Goal: Transaction & Acquisition: Book appointment/travel/reservation

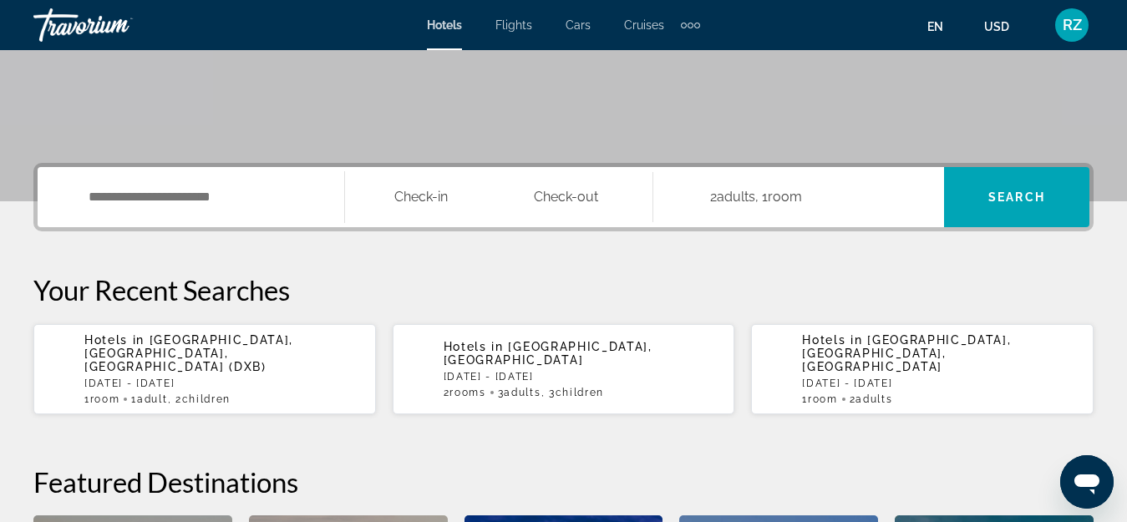
scroll to position [334, 0]
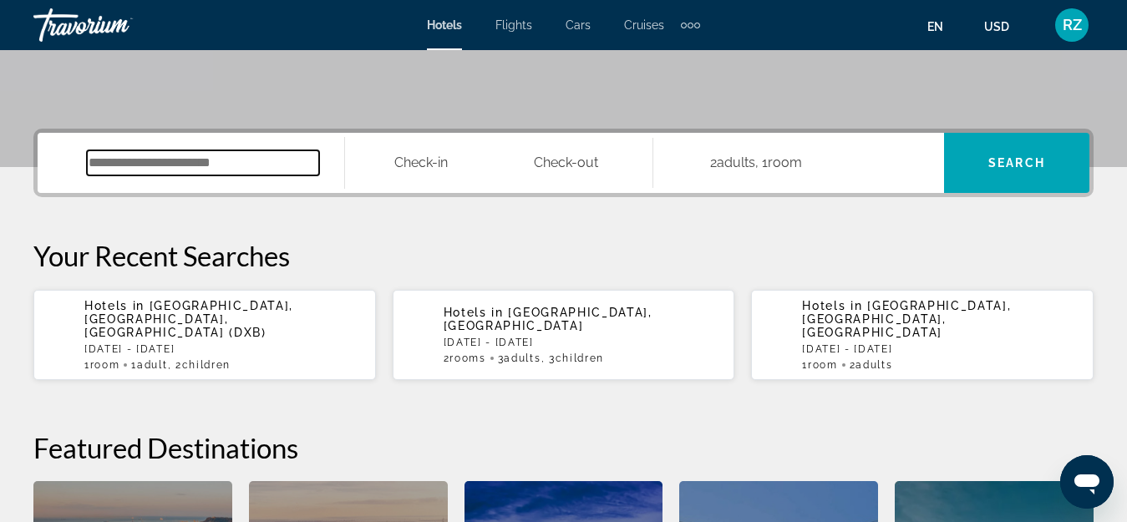
click at [184, 157] on input "Search widget" at bounding box center [203, 162] width 232 height 25
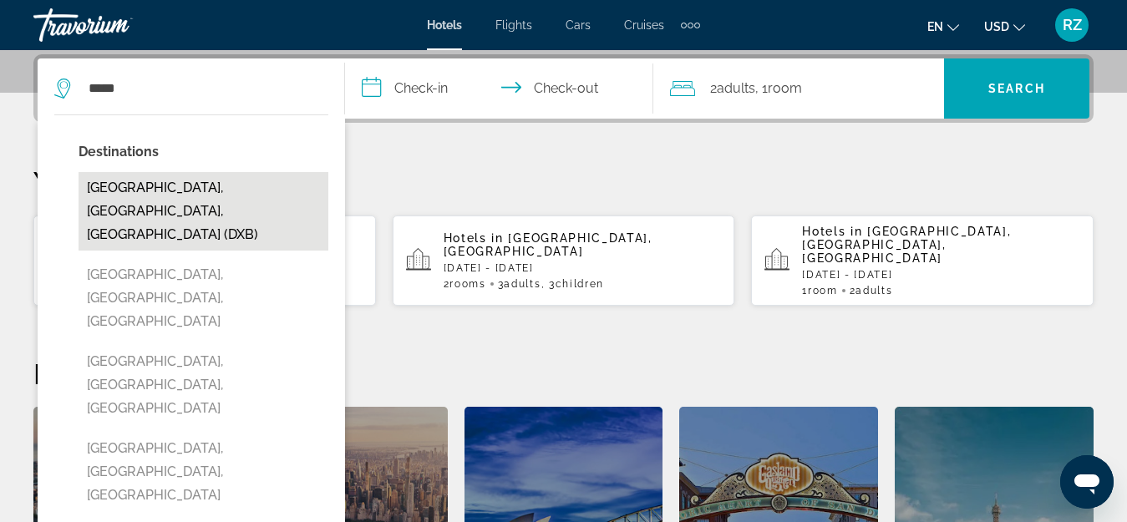
click at [231, 177] on button "Dubai, Dubai Emirate, United Arab Emirates (DXB)" at bounding box center [204, 211] width 250 height 79
type input "**********"
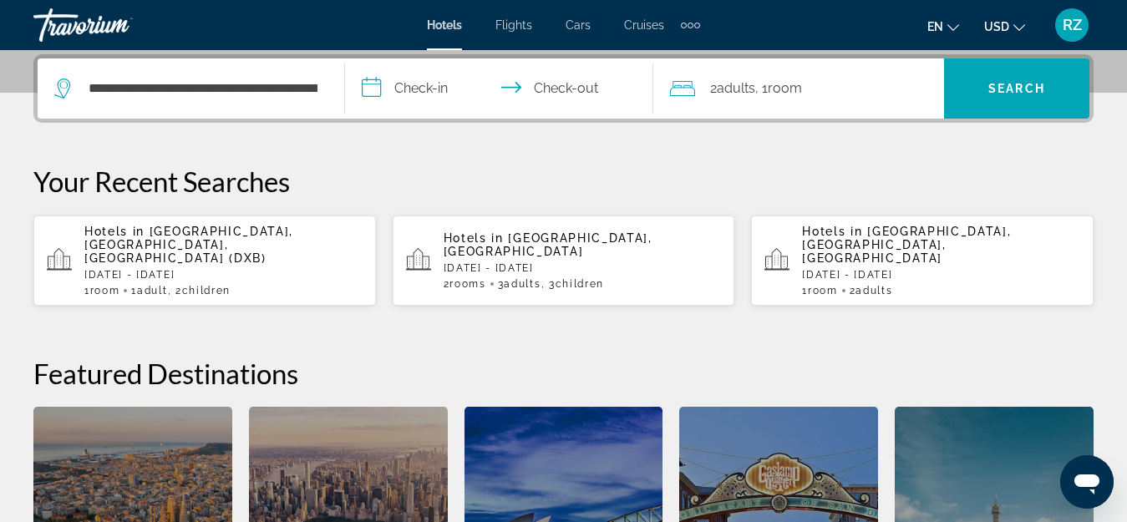
click at [402, 93] on input "**********" at bounding box center [502, 90] width 314 height 65
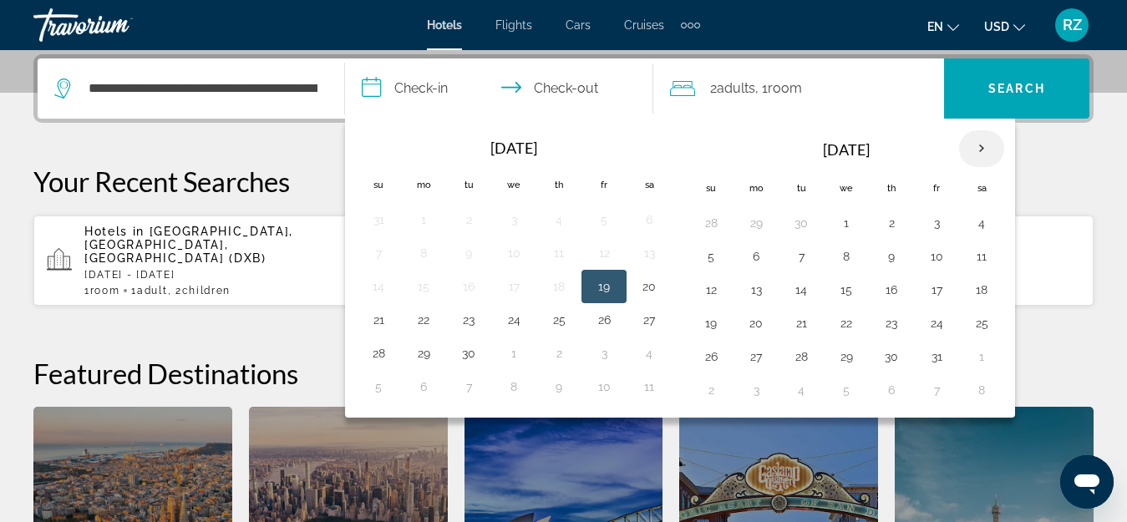
click at [984, 151] on th "Next month" at bounding box center [981, 148] width 45 height 37
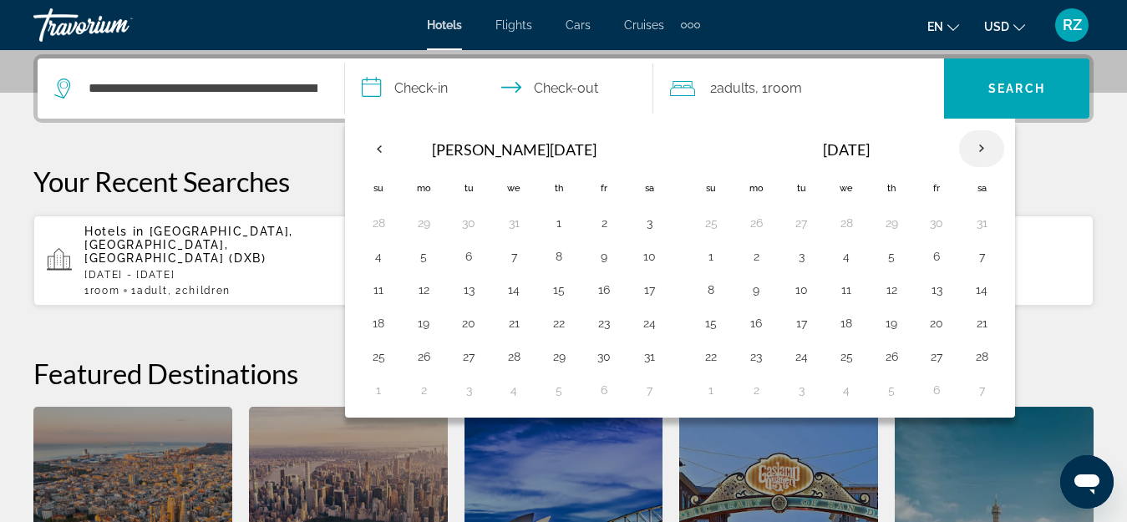
click at [984, 151] on th "Next month" at bounding box center [981, 148] width 45 height 37
click at [555, 329] on button "19" at bounding box center [559, 323] width 27 height 23
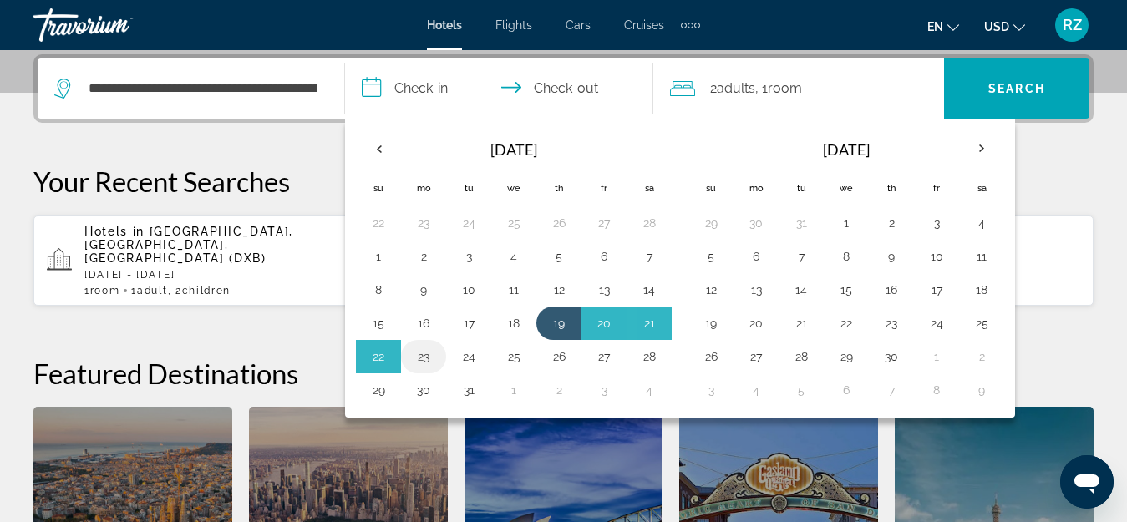
click at [427, 356] on button "23" at bounding box center [423, 356] width 27 height 23
type input "**********"
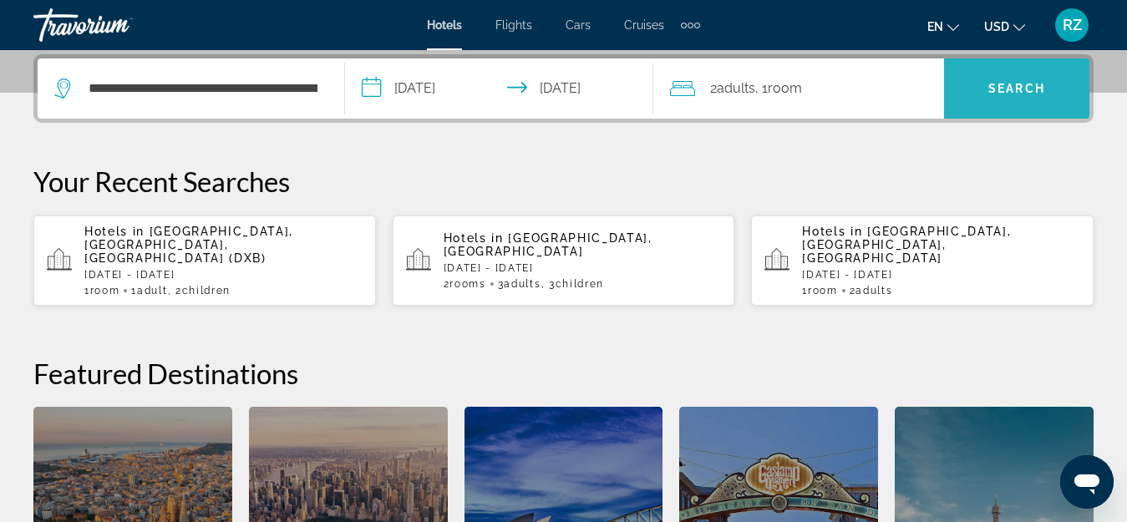
click at [993, 82] on span "Search" at bounding box center [1017, 88] width 57 height 13
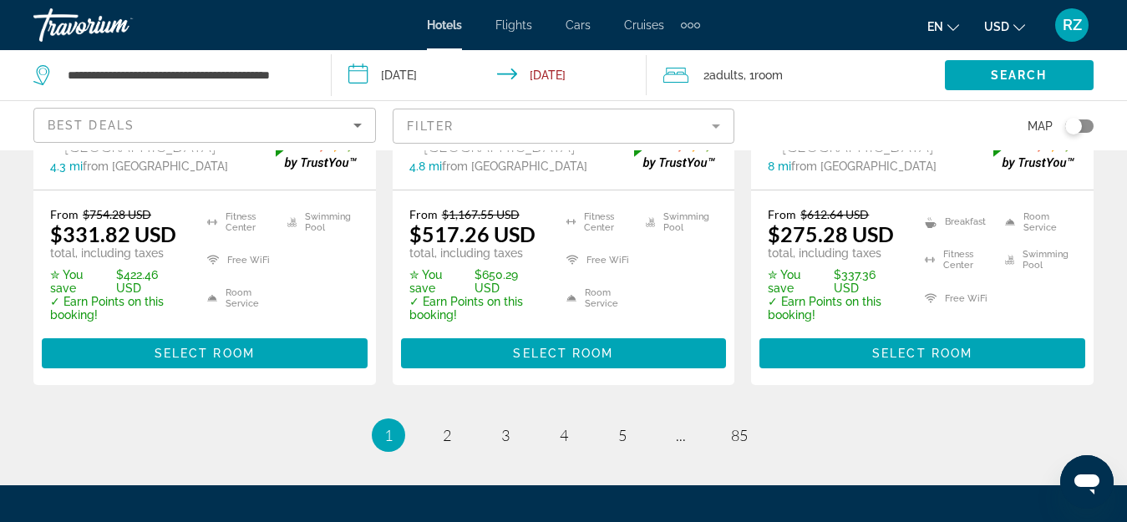
scroll to position [2591, 0]
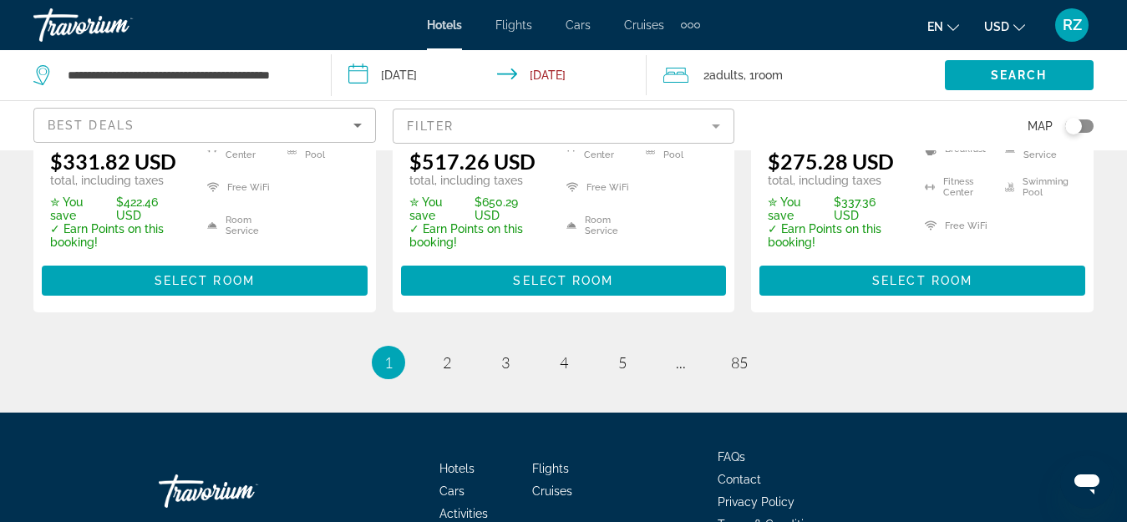
click at [1088, 124] on div "Toggle map" at bounding box center [1079, 126] width 28 height 13
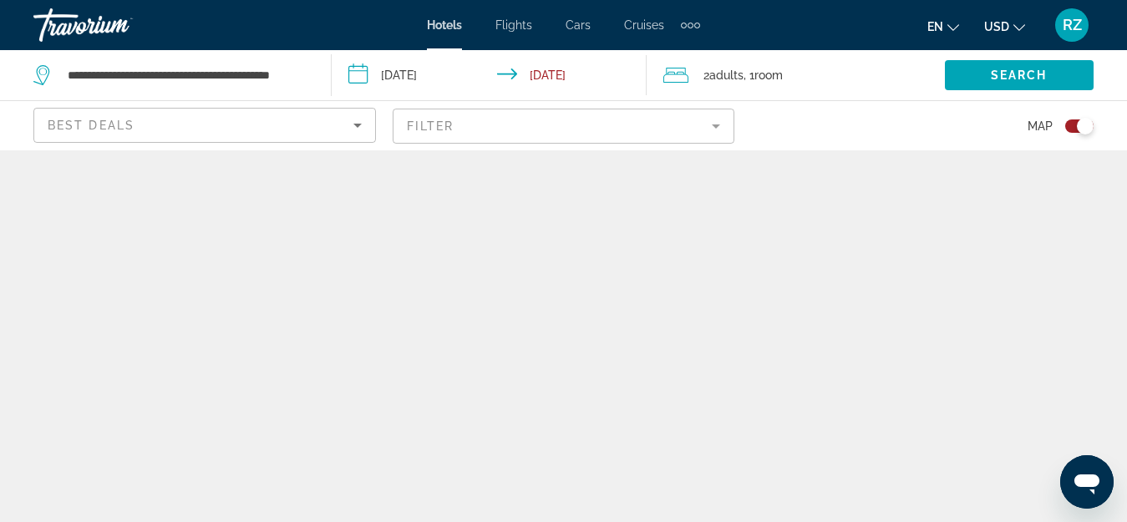
scroll to position [0, 0]
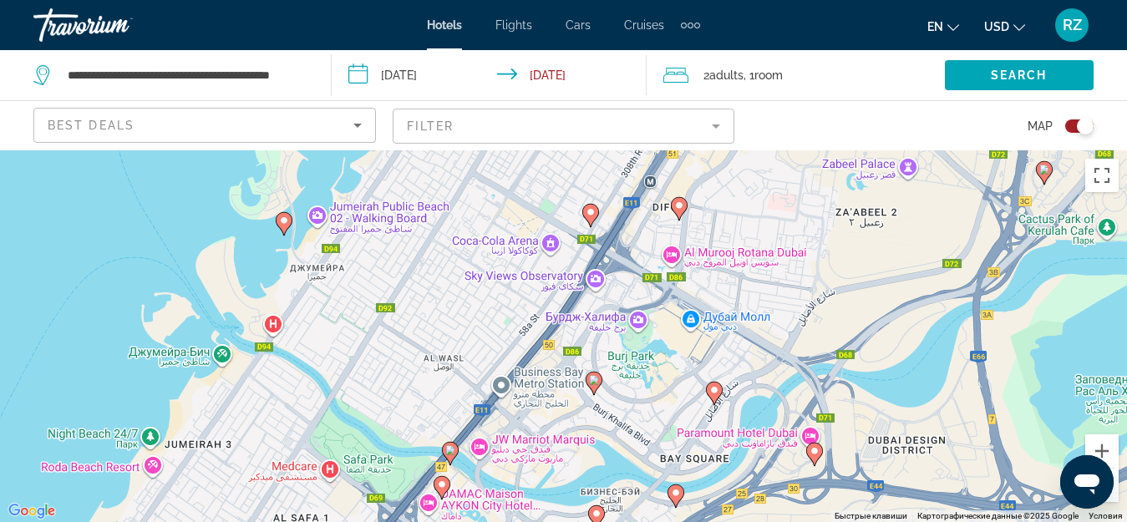
click at [282, 221] on image "Main content" at bounding box center [284, 221] width 10 height 10
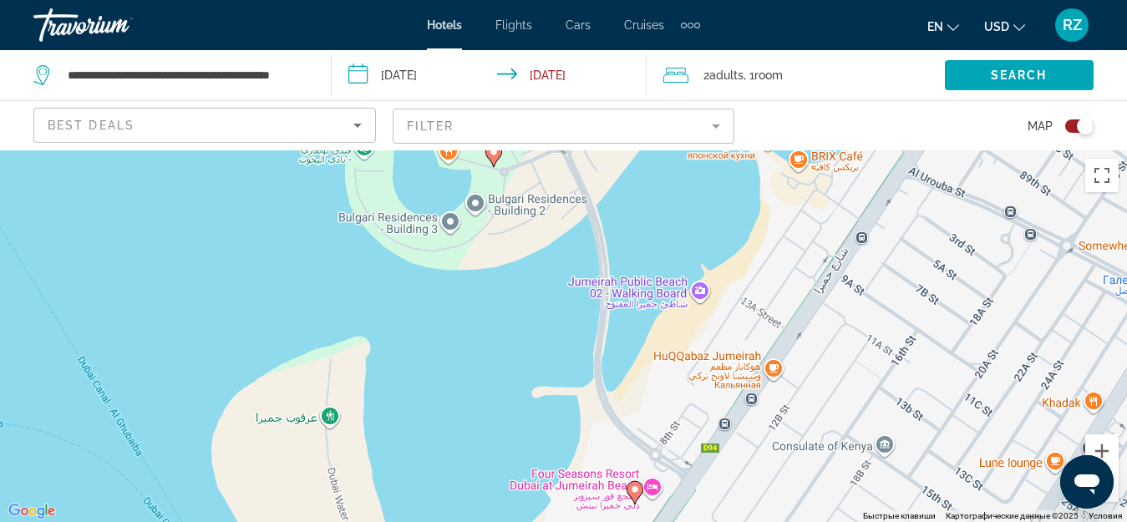
click at [637, 492] on image "Main content" at bounding box center [635, 490] width 10 height 10
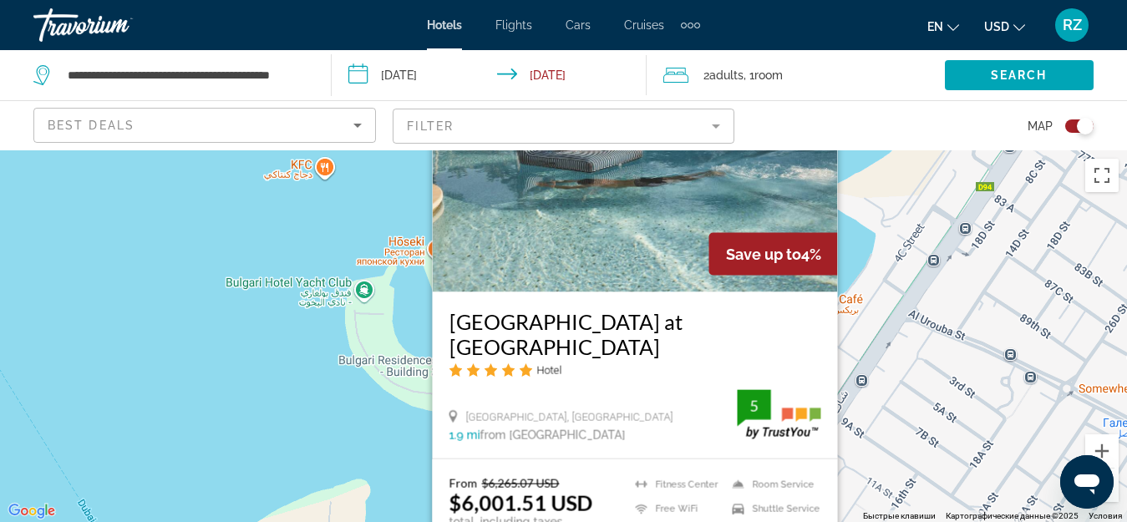
click at [884, 284] on div "Чтобы активировать перетаскивание с помощью клавиатуры, нажмите Alt + Ввод. Пос…" at bounding box center [563, 336] width 1127 height 372
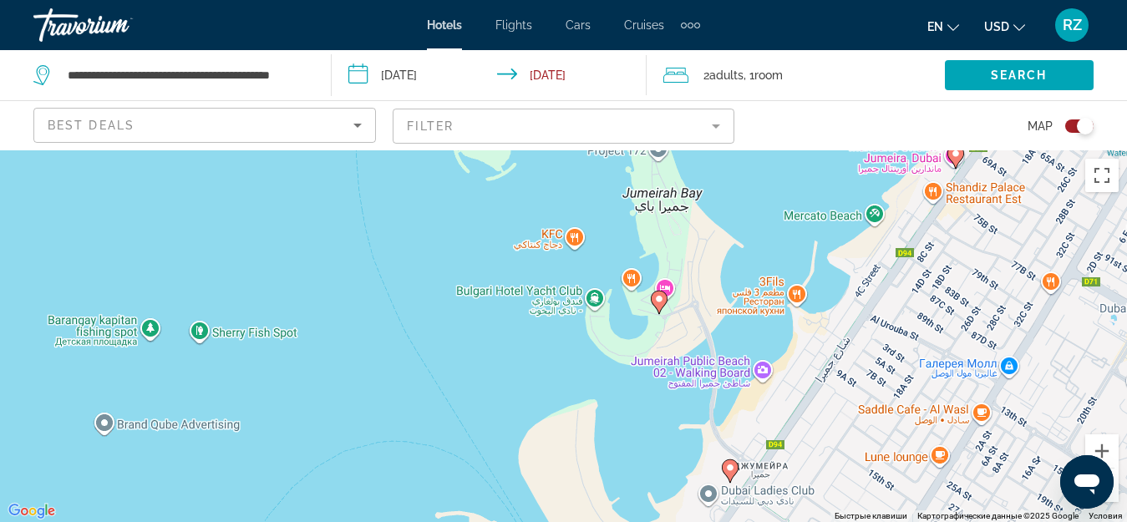
click at [652, 292] on gmp-advanced-marker "Main content" at bounding box center [659, 302] width 17 height 25
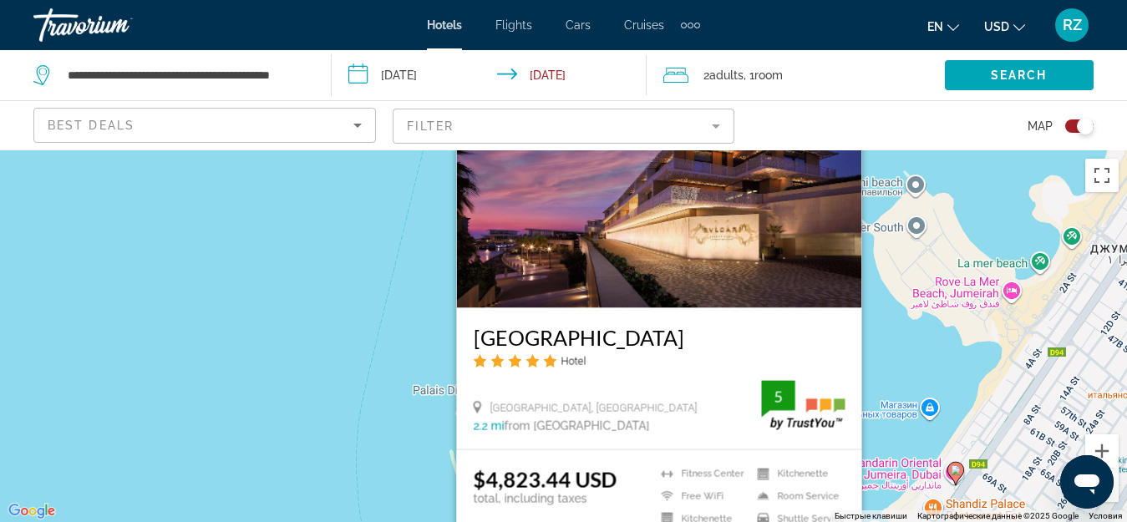
click at [351, 360] on div "Чтобы активировать перетаскивание с помощью клавиатуры, нажмите Alt + Ввод. Пос…" at bounding box center [563, 336] width 1127 height 372
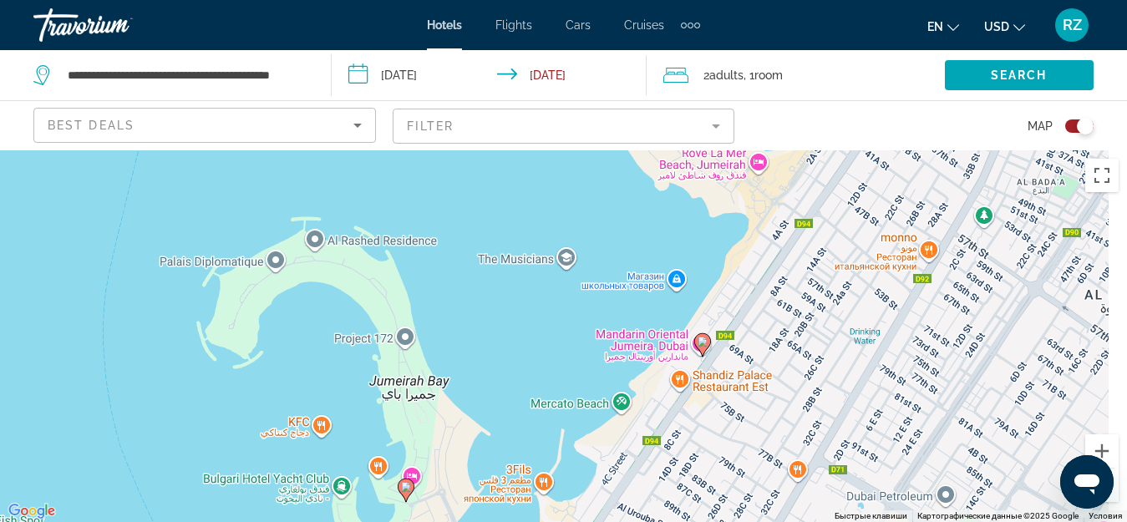
drag, startPoint x: 951, startPoint y: 380, endPoint x: 698, endPoint y: 226, distance: 296.7
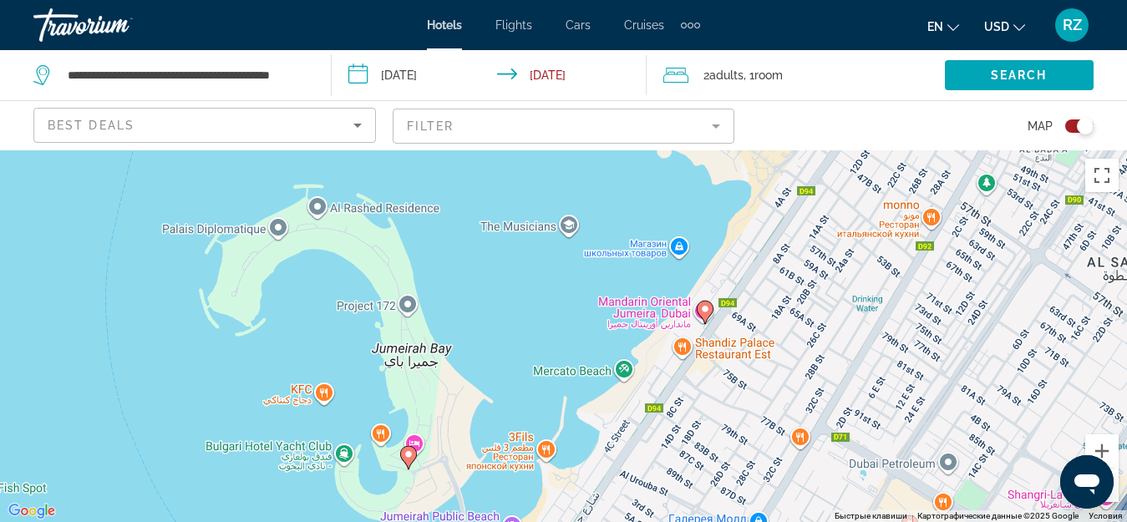
click at [704, 315] on icon "Main content" at bounding box center [704, 312] width 15 height 22
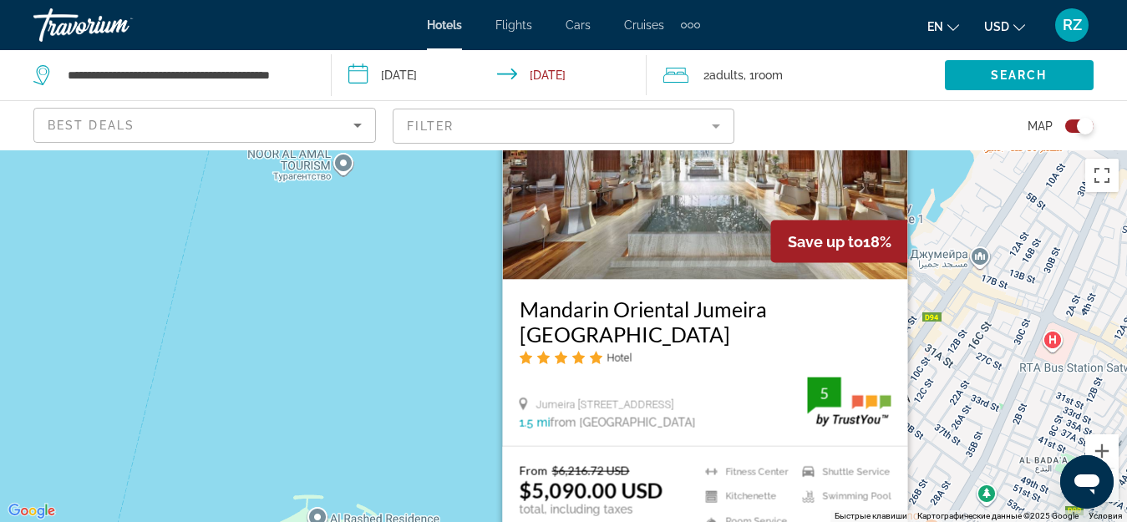
click at [383, 313] on div "Чтобы активировать перетаскивание с помощью клавиатуры, нажмите Alt + Ввод. Пос…" at bounding box center [563, 336] width 1127 height 372
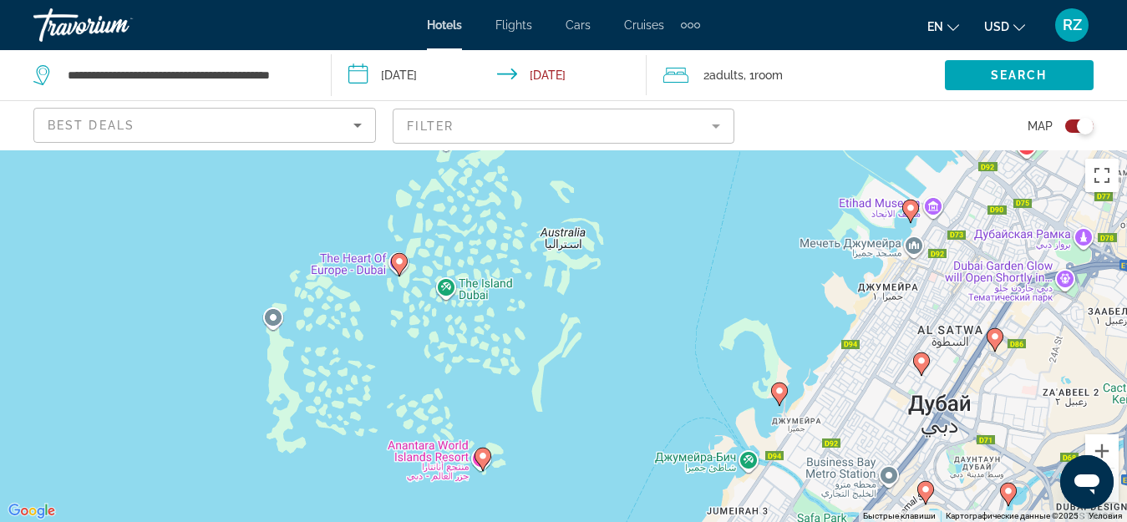
drag, startPoint x: 903, startPoint y: 444, endPoint x: 882, endPoint y: 331, distance: 114.7
click at [400, 259] on image "Main content" at bounding box center [399, 262] width 10 height 10
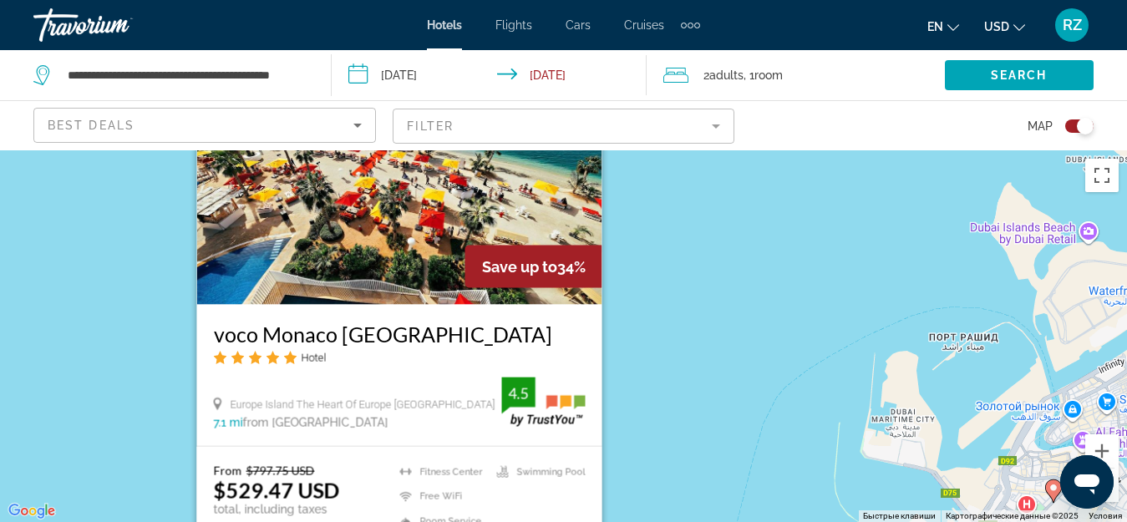
click at [719, 323] on div "Чтобы активировать перетаскивание с помощью клавиатуры, нажмите Alt + Ввод. Пос…" at bounding box center [563, 336] width 1127 height 372
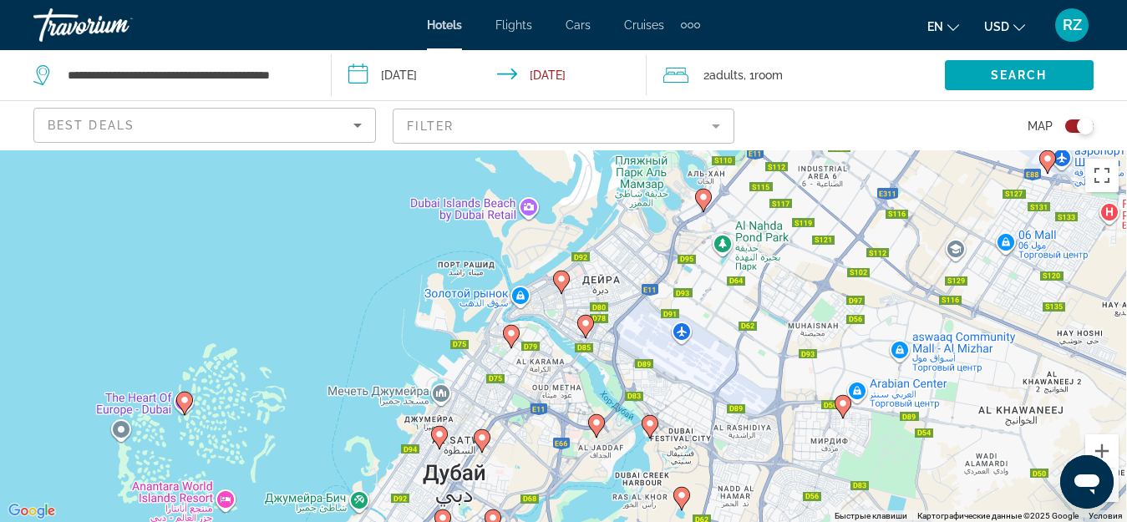
drag, startPoint x: 780, startPoint y: 414, endPoint x: 407, endPoint y: 333, distance: 381.6
click at [707, 197] on image "Main content" at bounding box center [704, 197] width 10 height 10
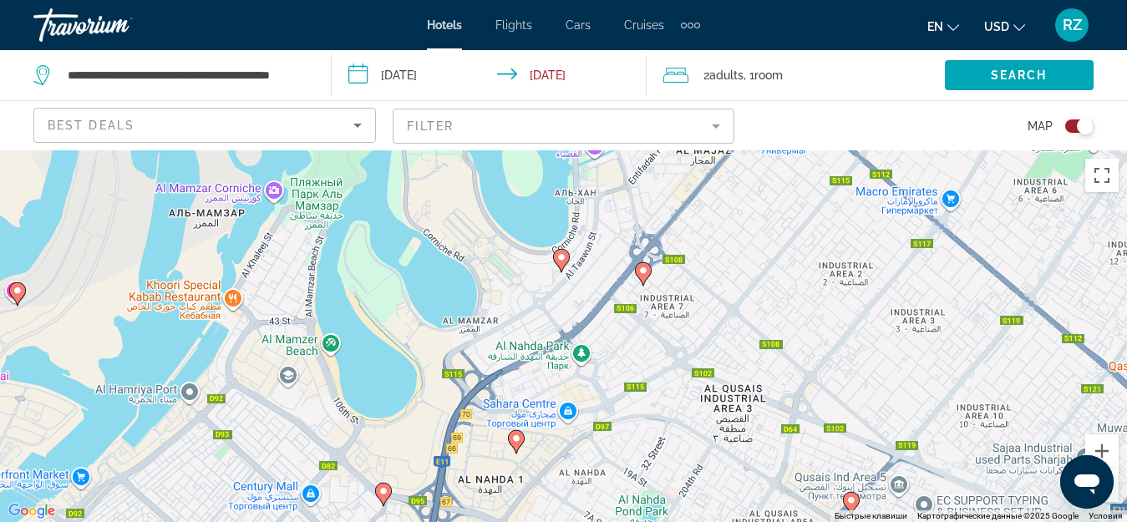
click at [563, 256] on image "Main content" at bounding box center [562, 257] width 10 height 10
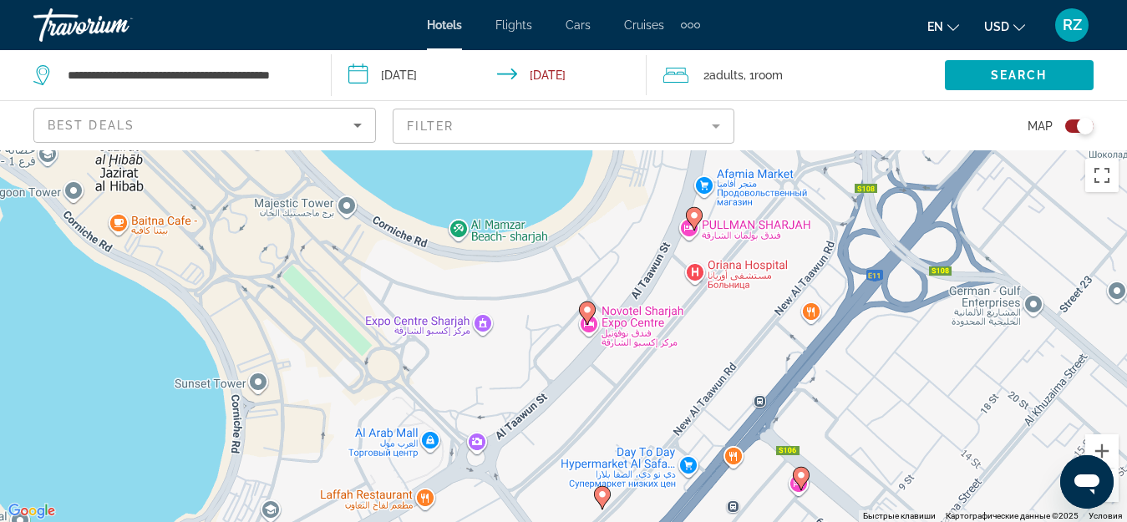
click at [593, 306] on icon "Main content" at bounding box center [586, 313] width 15 height 22
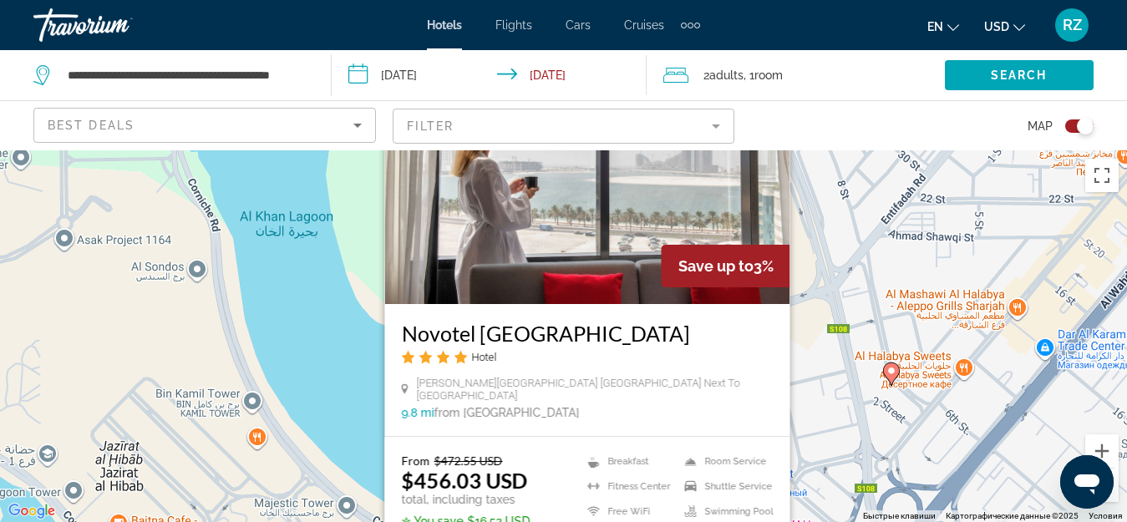
click at [283, 343] on div "Чтобы активировать перетаскивание с помощью клавиатуры, нажмите Alt + Ввод. Пос…" at bounding box center [563, 336] width 1127 height 372
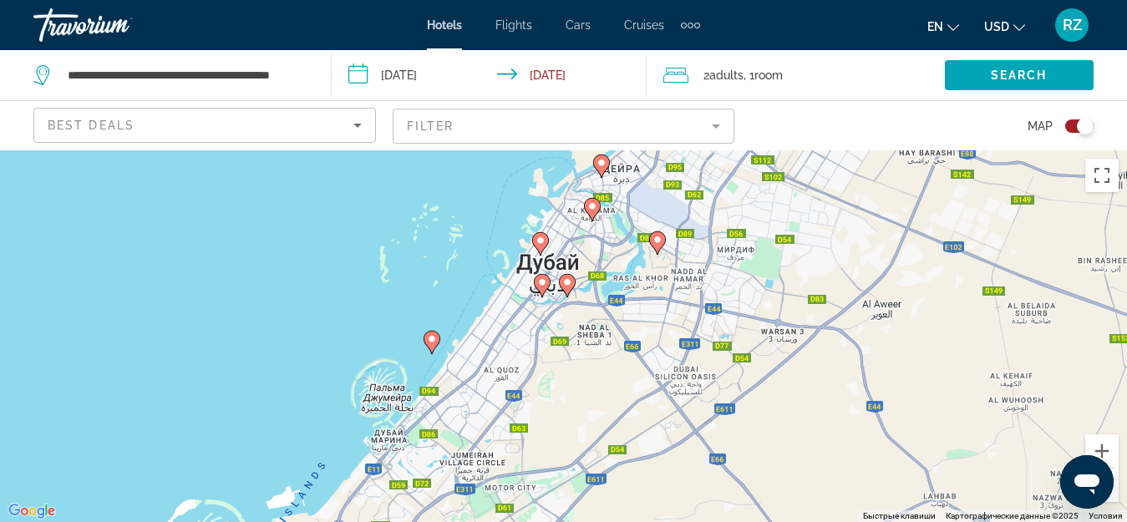
drag, startPoint x: 527, startPoint y: 415, endPoint x: 675, endPoint y: 155, distance: 299.8
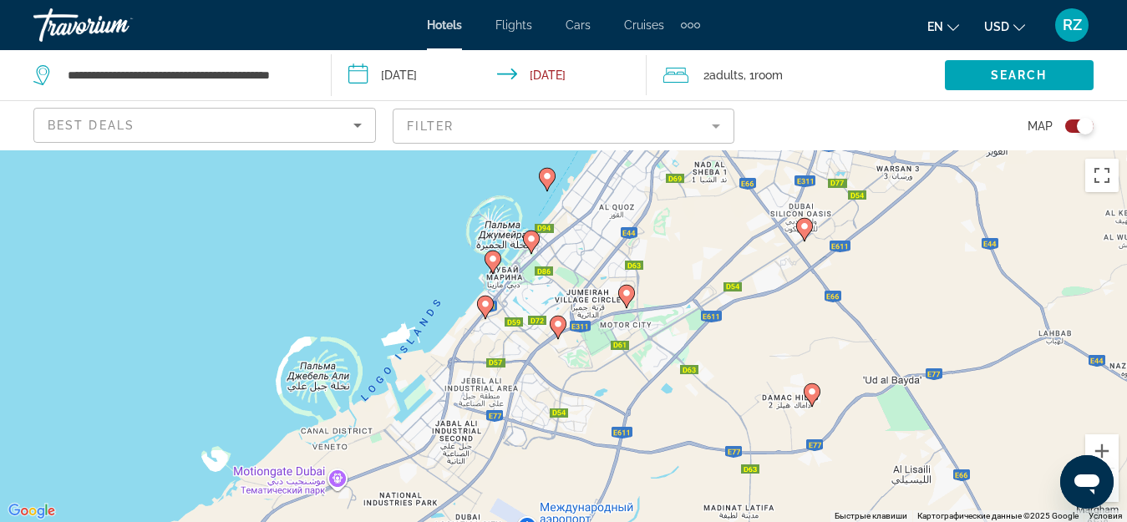
drag, startPoint x: 428, startPoint y: 460, endPoint x: 543, endPoint y: 298, distance: 199.6
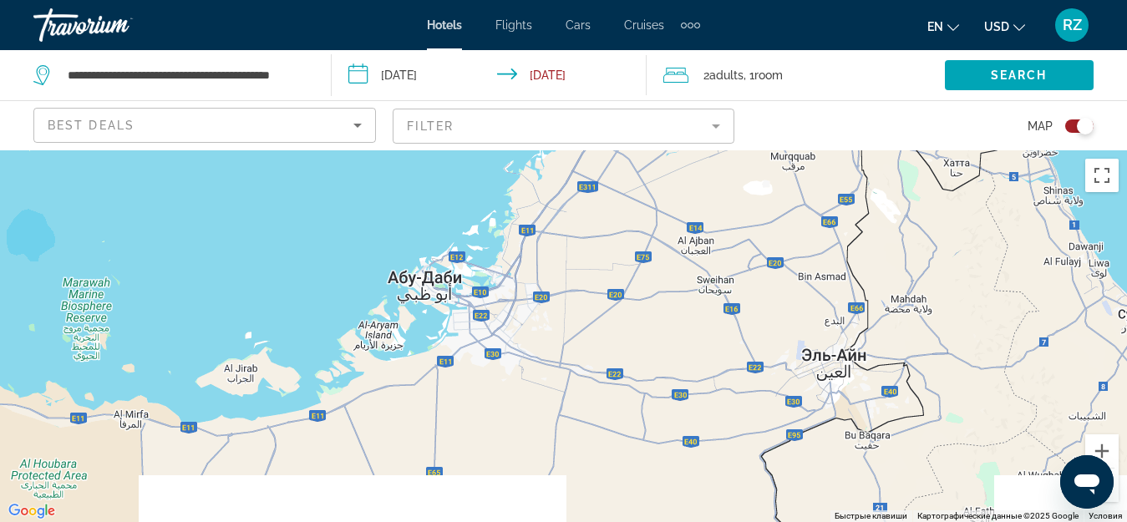
drag, startPoint x: 430, startPoint y: 462, endPoint x: 552, endPoint y: 238, distance: 255.0
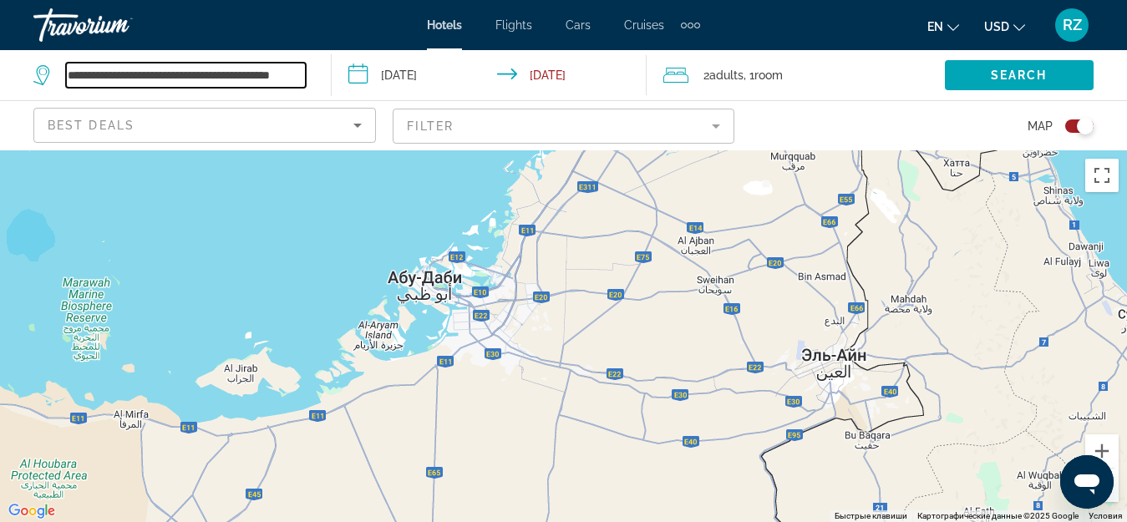
click at [224, 74] on input "**********" at bounding box center [186, 75] width 240 height 25
drag, startPoint x: 73, startPoint y: 74, endPoint x: 596, endPoint y: 108, distance: 524.2
click at [596, 100] on div "**********" at bounding box center [563, 75] width 1127 height 50
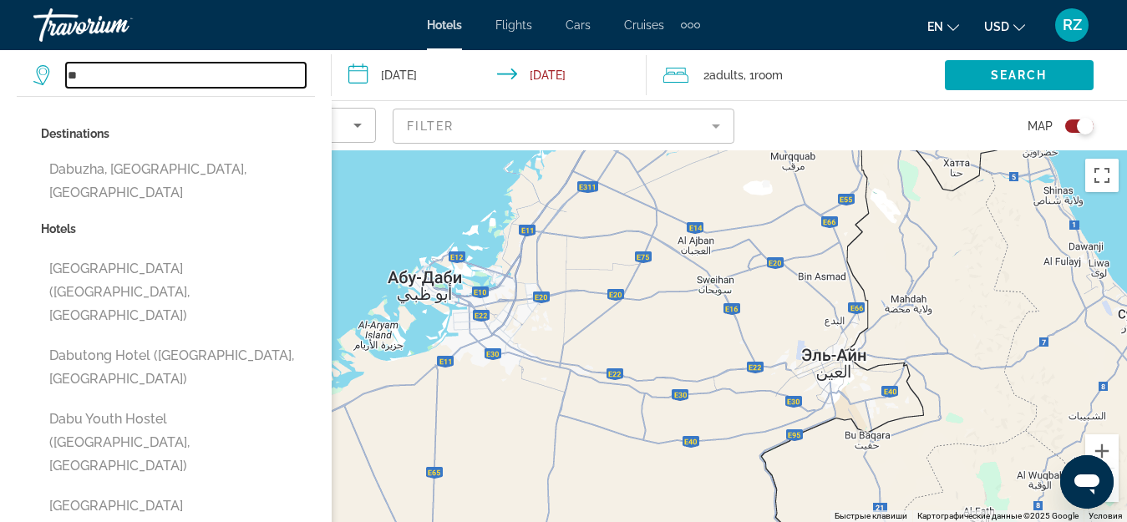
type input "*"
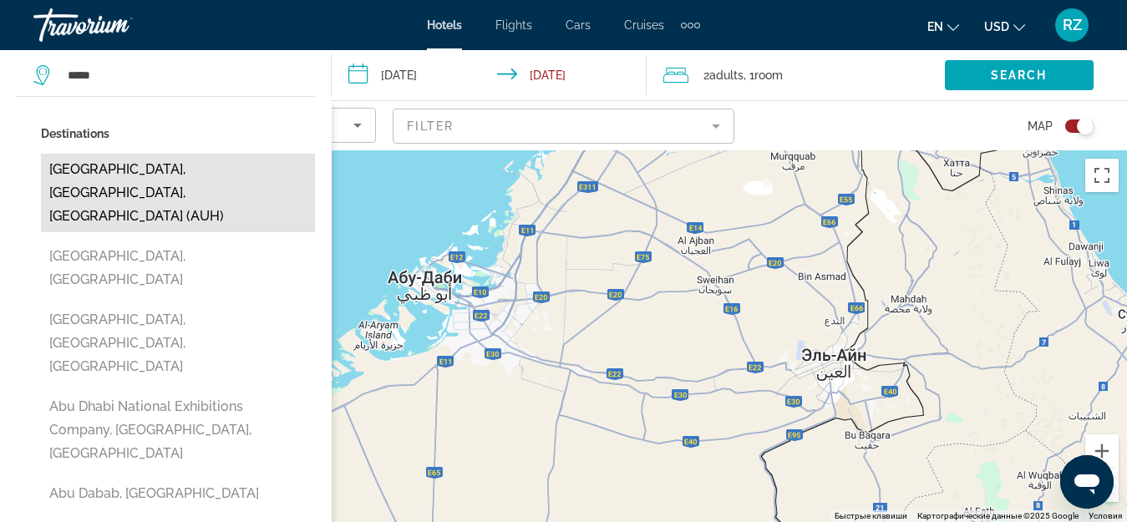
click at [197, 186] on button "Abu Dhabi, Abu Dhabi Emirate, United Arab Emirates (AUH)" at bounding box center [178, 193] width 274 height 79
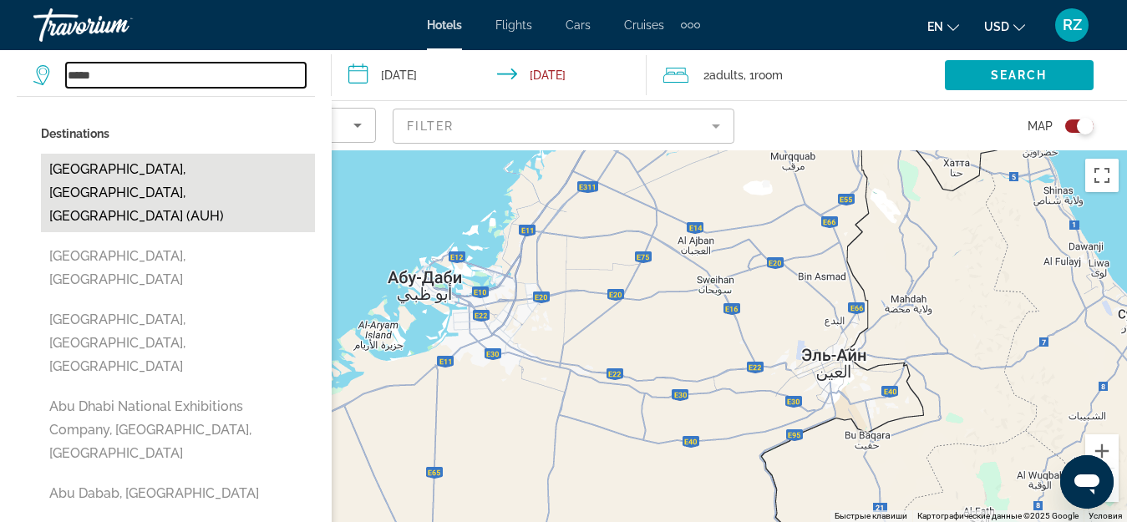
type input "**********"
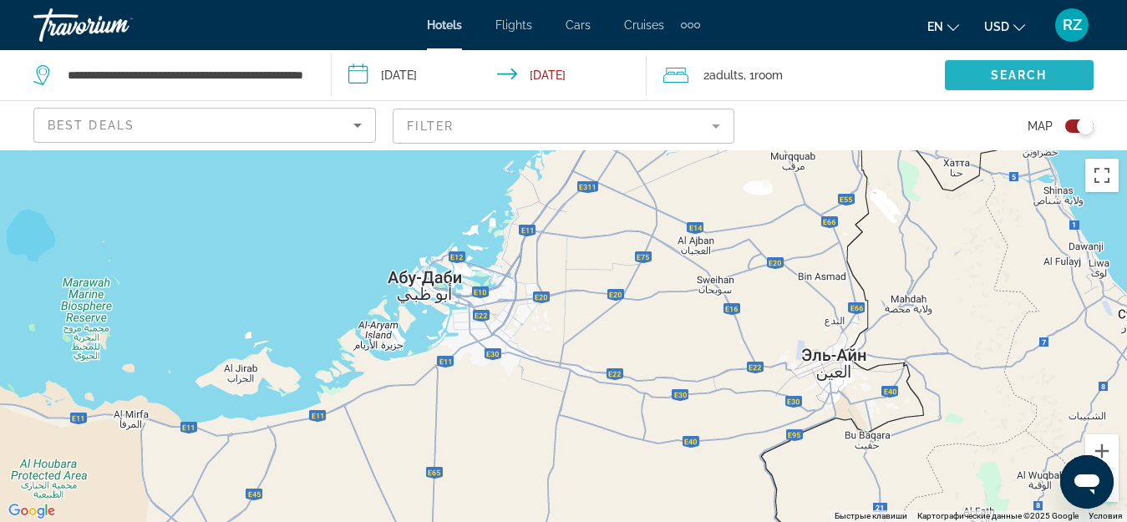
click at [1027, 69] on span "Search" at bounding box center [1019, 75] width 57 height 13
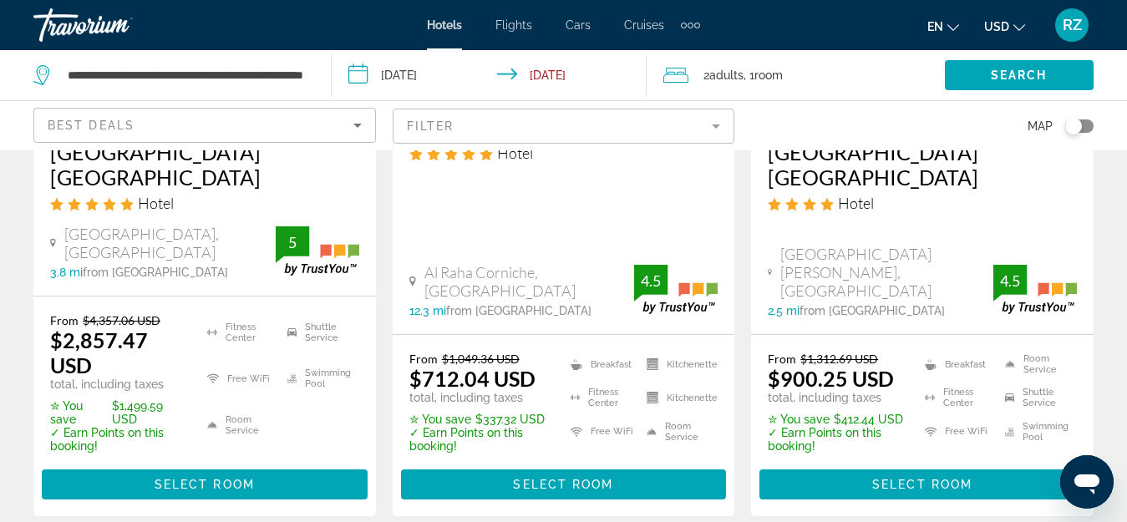
scroll to position [2591, 0]
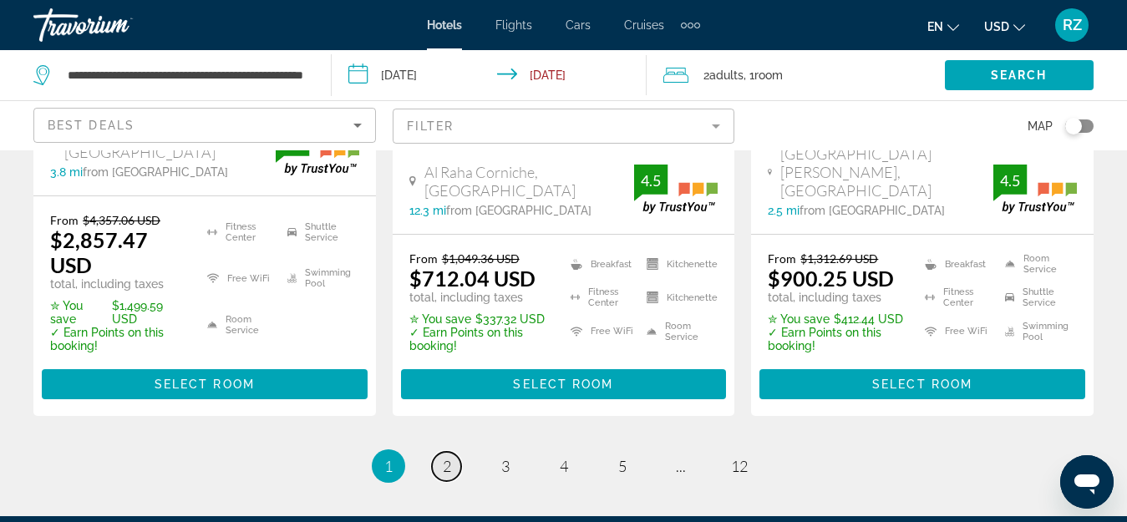
click at [450, 457] on span "2" at bounding box center [447, 466] width 8 height 18
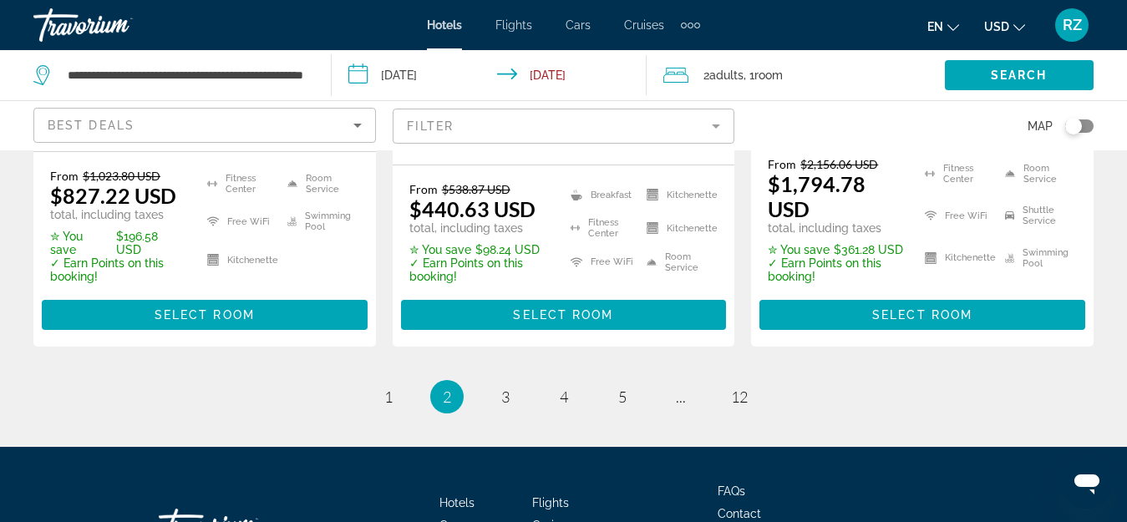
scroll to position [2591, 0]
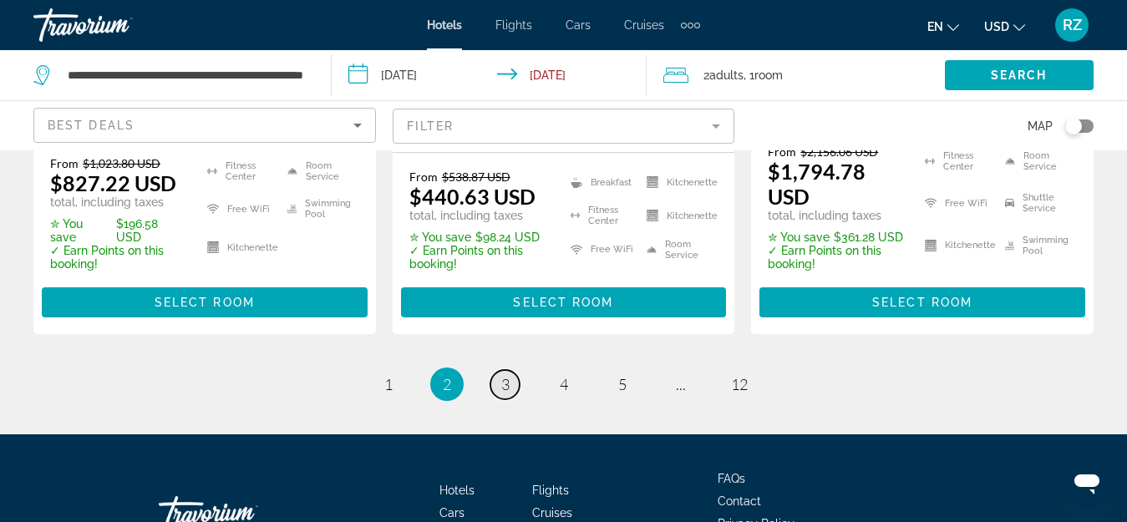
click at [506, 375] on span "3" at bounding box center [505, 384] width 8 height 18
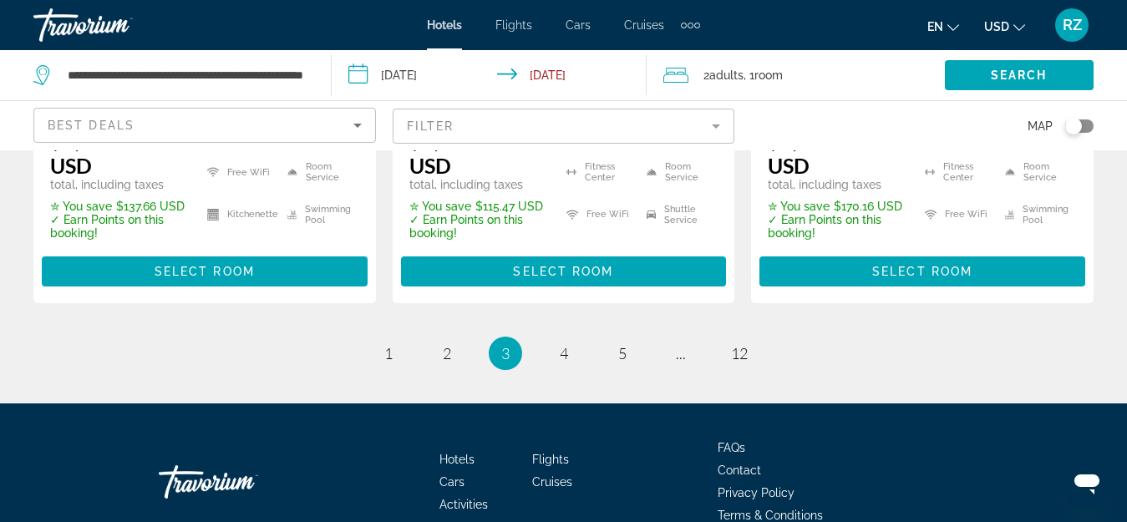
scroll to position [2655, 0]
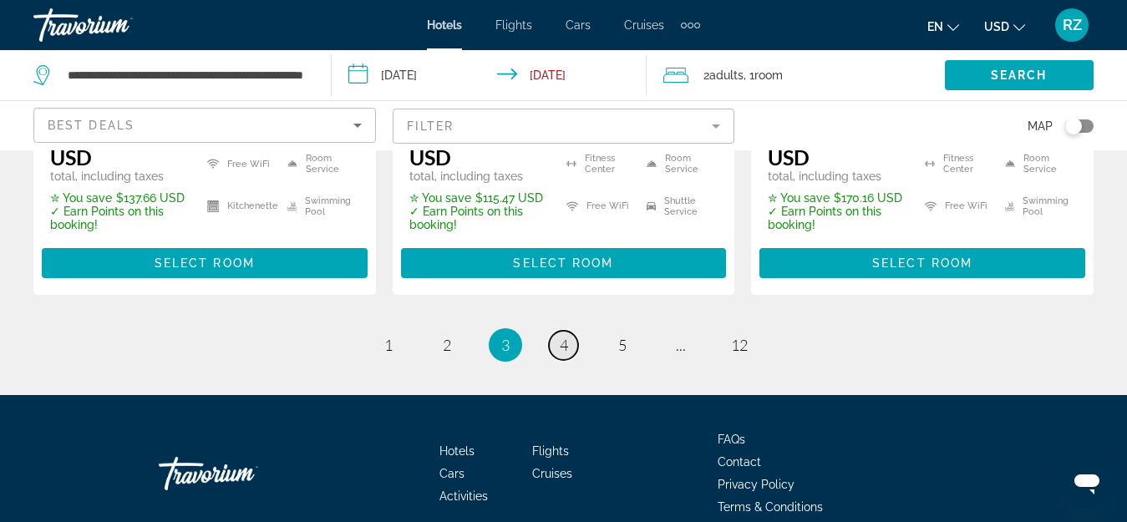
click at [565, 336] on span "4" at bounding box center [564, 345] width 8 height 18
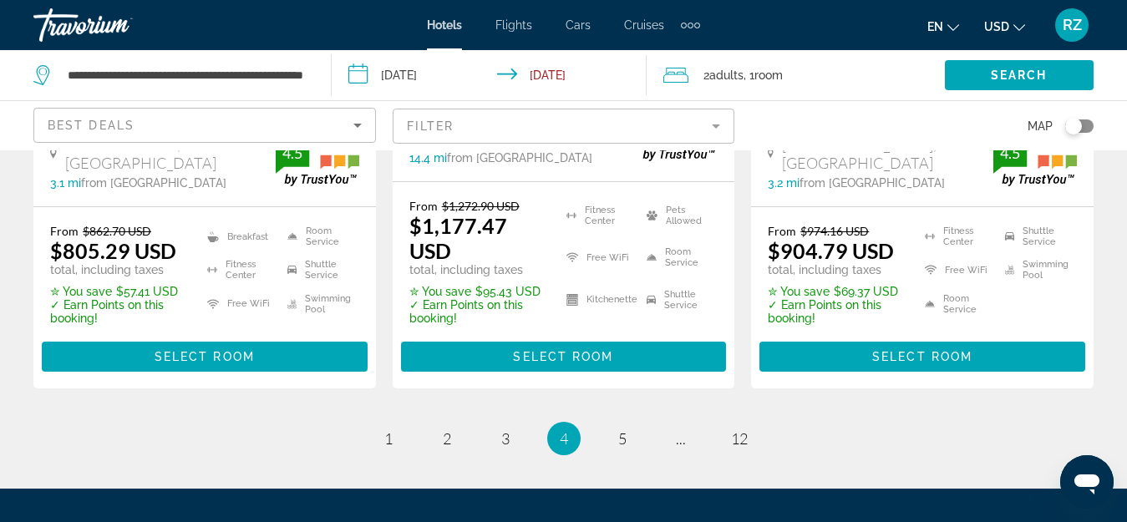
scroll to position [2340, 0]
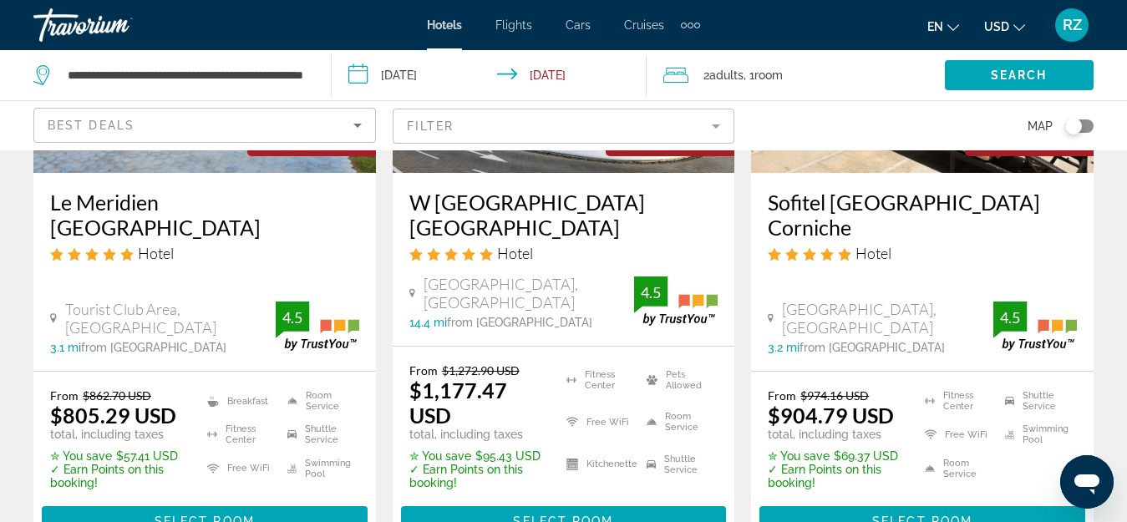
click at [1086, 125] on div "Toggle map" at bounding box center [1079, 126] width 28 height 13
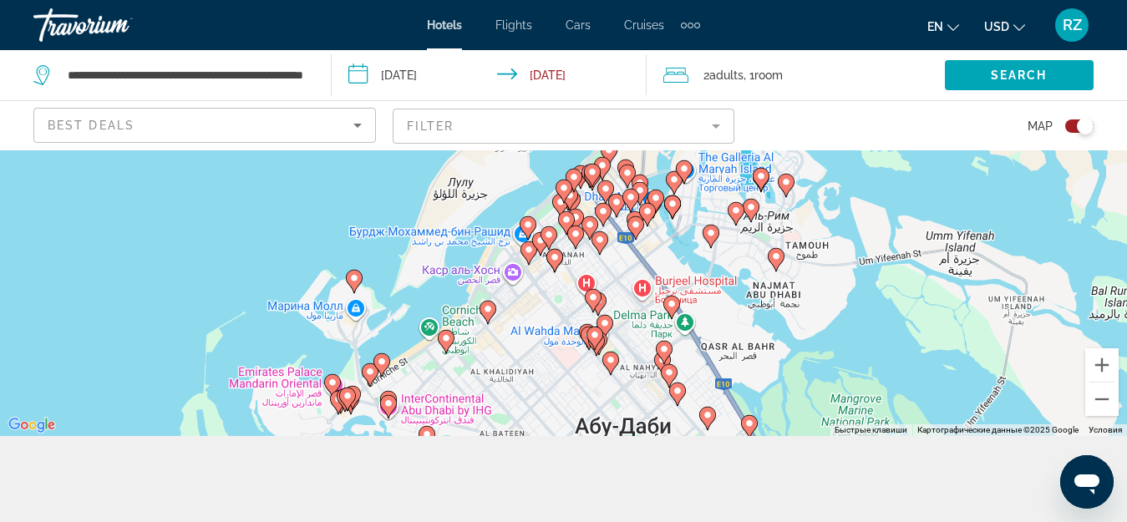
scroll to position [150, 0]
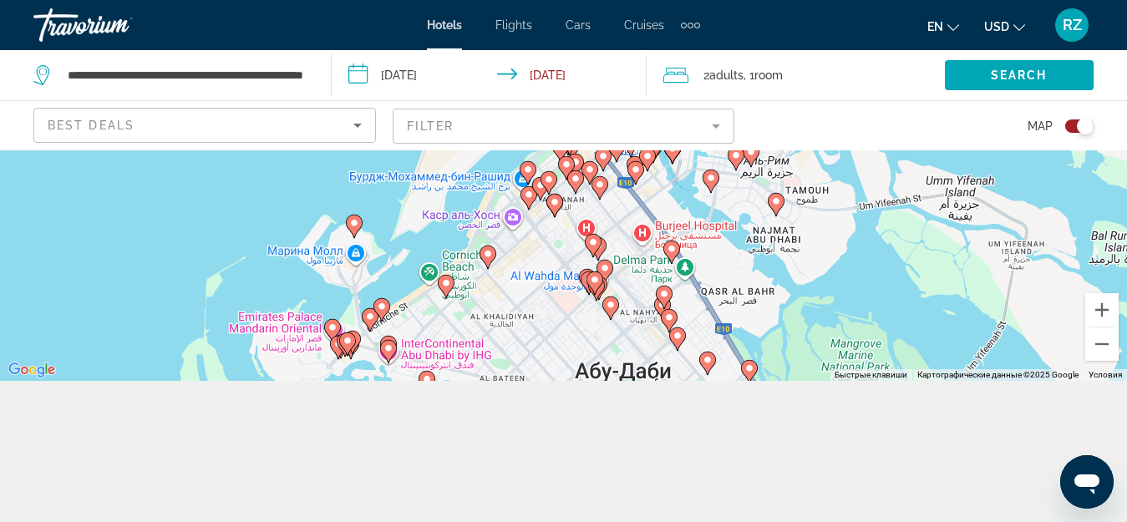
drag, startPoint x: 516, startPoint y: 324, endPoint x: 501, endPoint y: 381, distance: 58.6
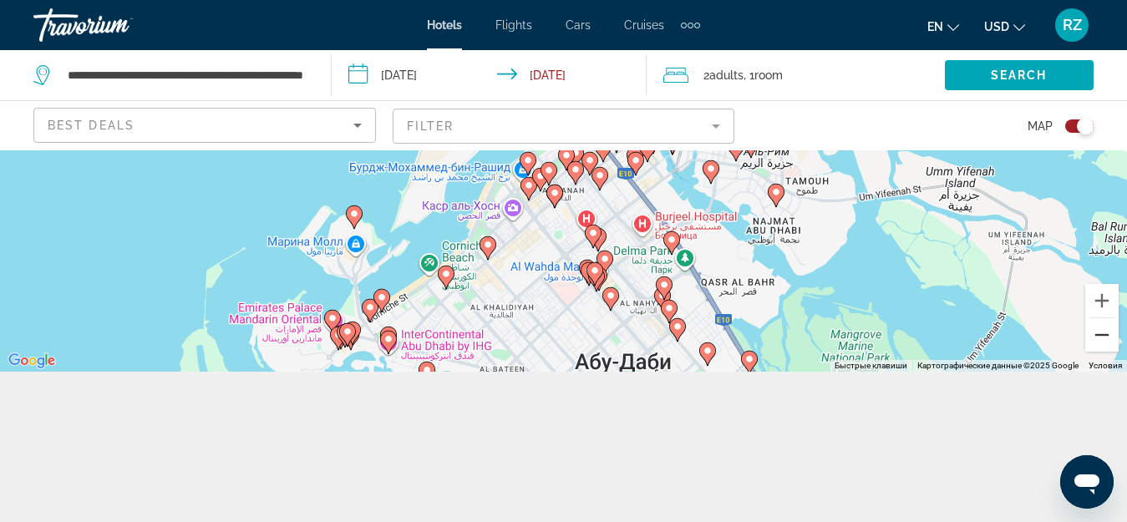
click at [1111, 340] on button "Уменьшить" at bounding box center [1102, 334] width 33 height 33
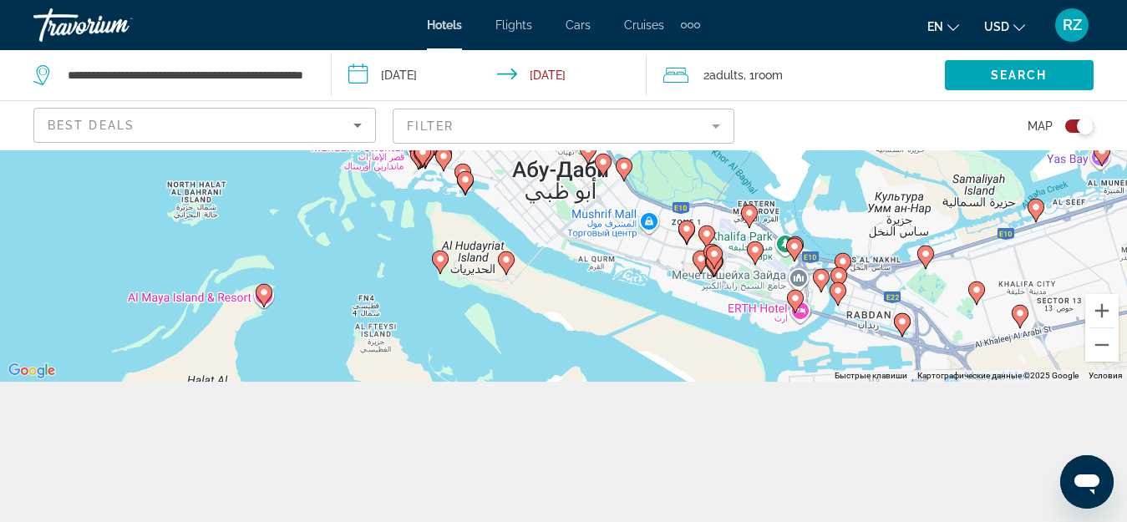
scroll to position [0, 0]
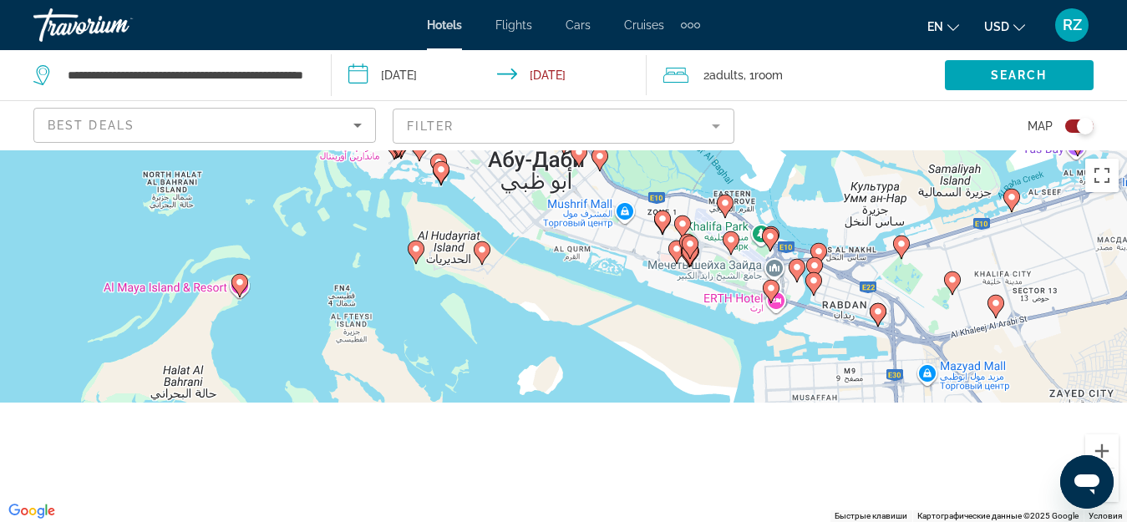
drag, startPoint x: 573, startPoint y: 316, endPoint x: 517, endPoint y: 206, distance: 123.7
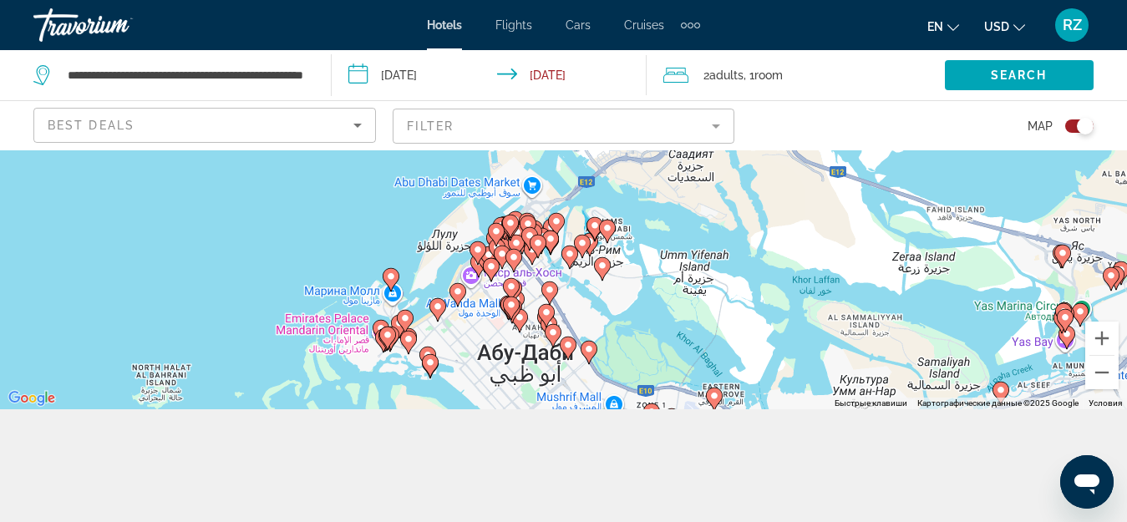
scroll to position [150, 0]
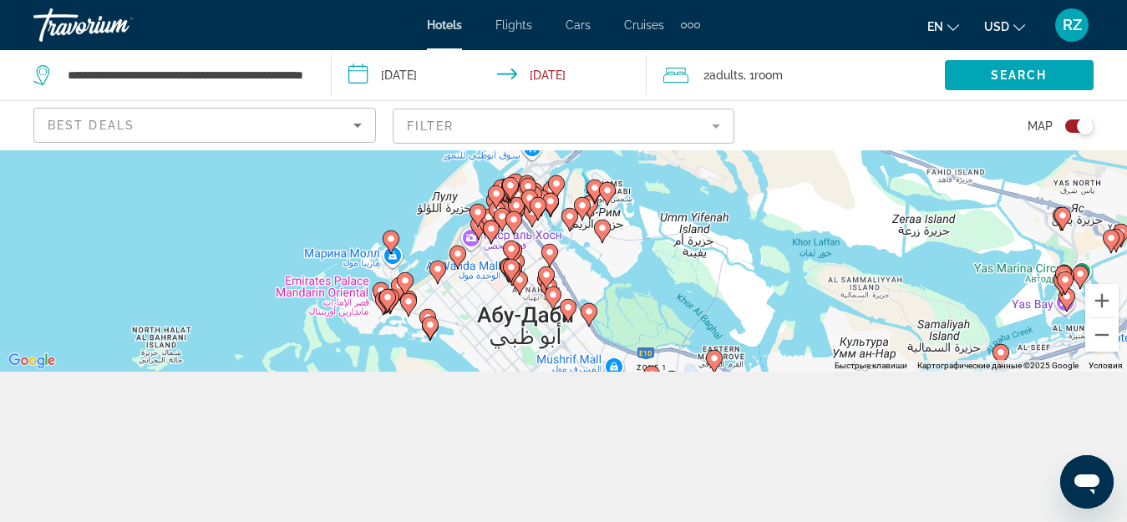
drag, startPoint x: 481, startPoint y: 290, endPoint x: 470, endPoint y: 464, distance: 174.2
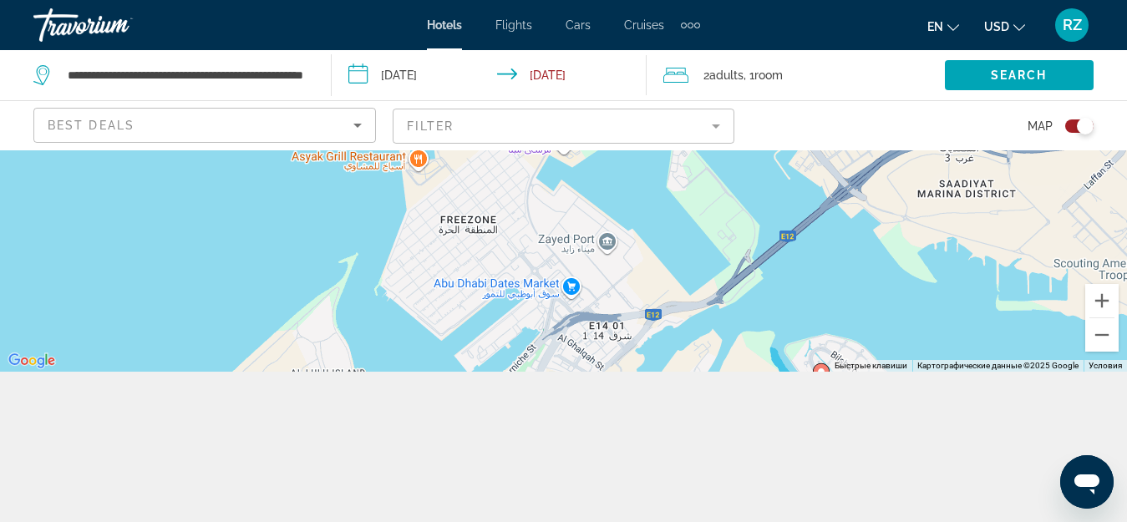
drag, startPoint x: 609, startPoint y: 220, endPoint x: 580, endPoint y: 401, distance: 183.7
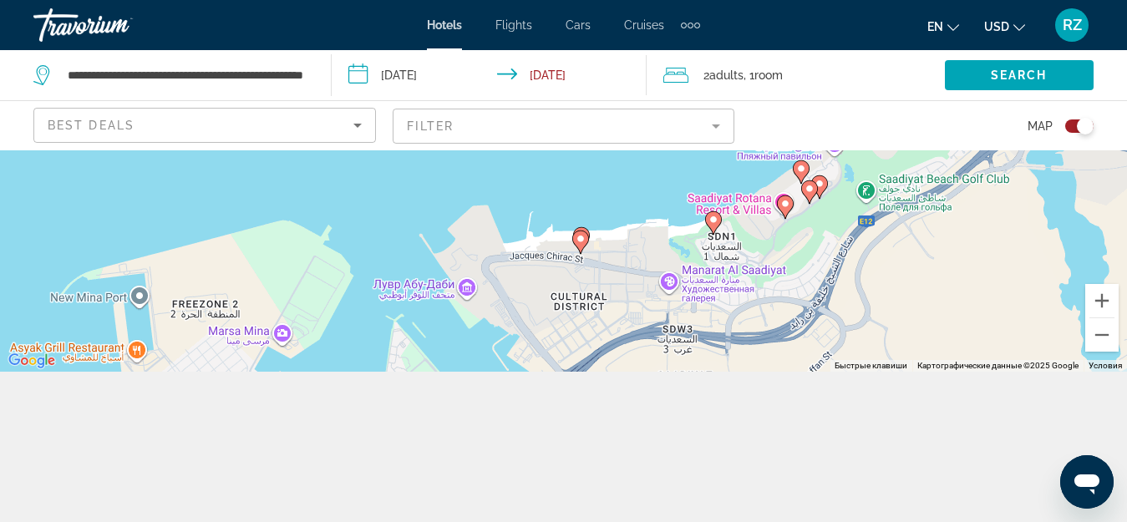
drag, startPoint x: 620, startPoint y: 263, endPoint x: 338, endPoint y: 456, distance: 341.4
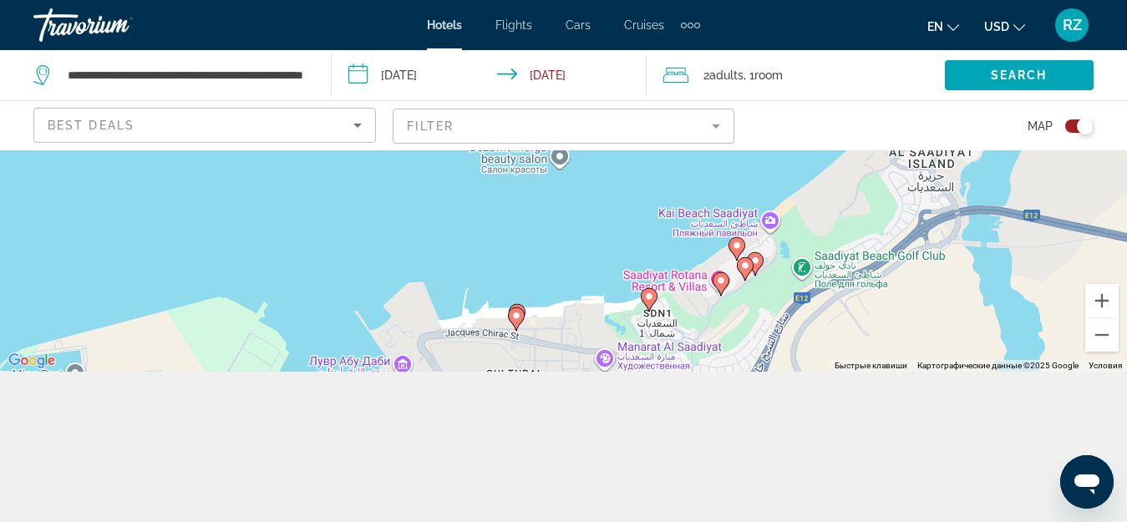
drag, startPoint x: 758, startPoint y: 216, endPoint x: 694, endPoint y: 294, distance: 100.9
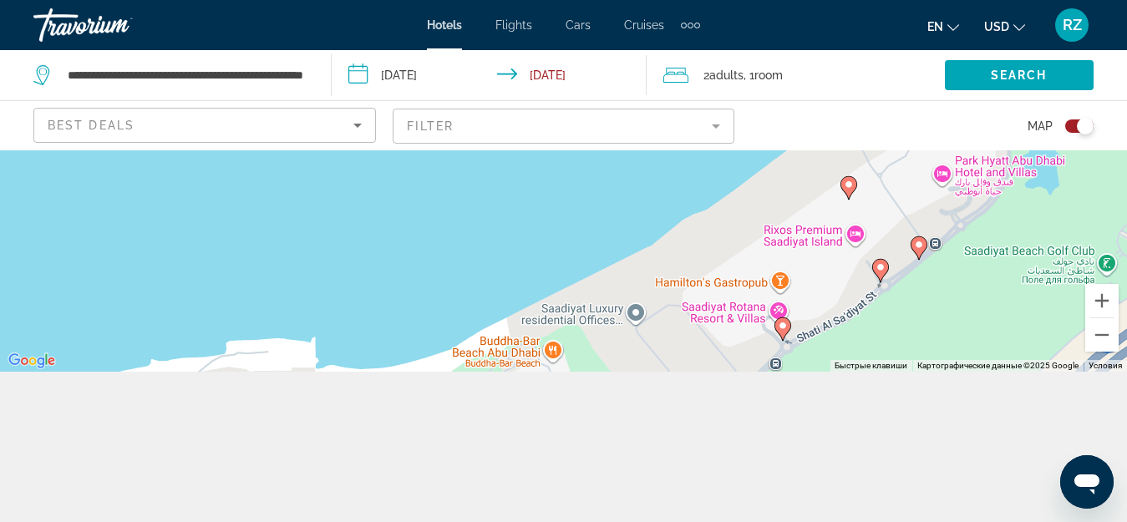
click at [788, 325] on icon "Main content" at bounding box center [782, 329] width 15 height 22
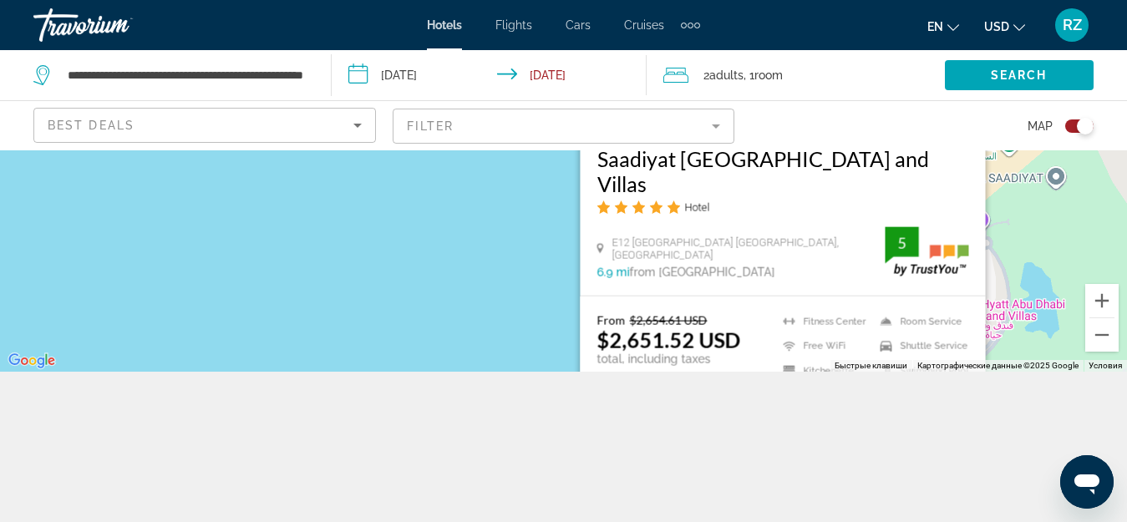
click at [518, 267] on div "Чтобы активировать перетаскивание с помощью клавиатуры, нажмите Alt + Ввод. Пос…" at bounding box center [563, 186] width 1127 height 372
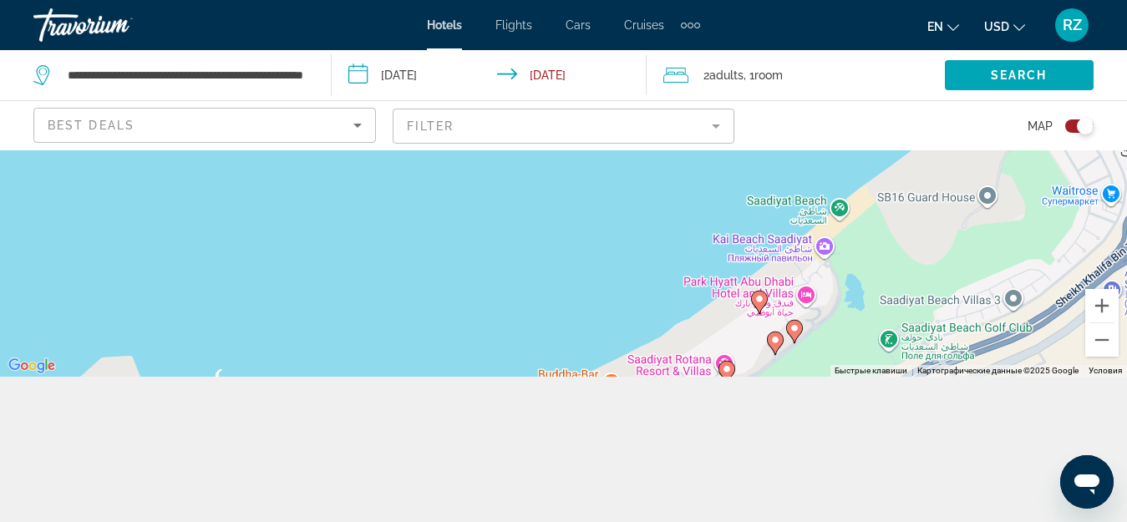
drag, startPoint x: 867, startPoint y: 316, endPoint x: 776, endPoint y: 293, distance: 93.8
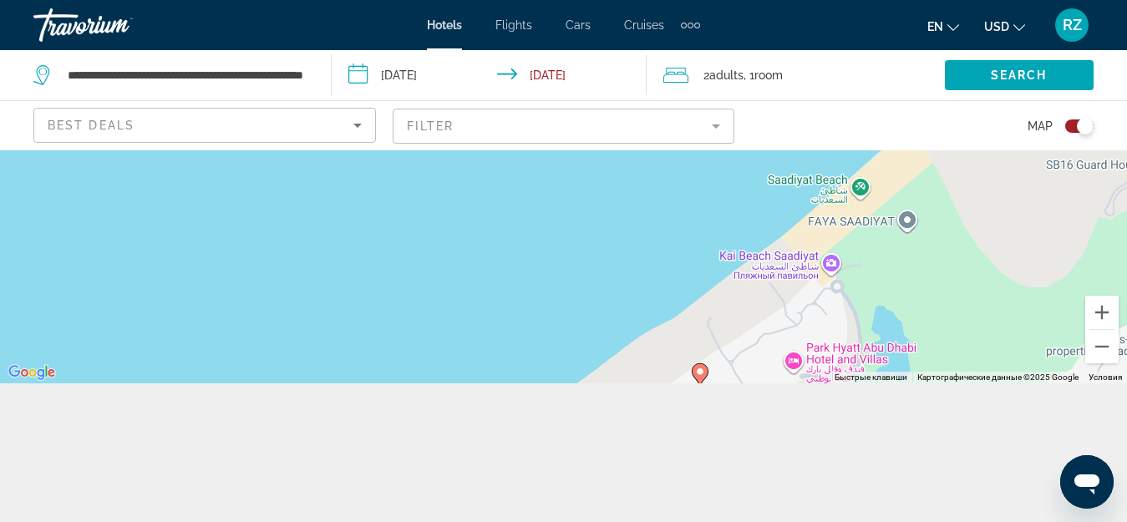
click at [832, 261] on div "Чтобы активировать перетаскивание с помощью клавиатуры, нажмите Alt + Ввод. Пос…" at bounding box center [563, 198] width 1127 height 372
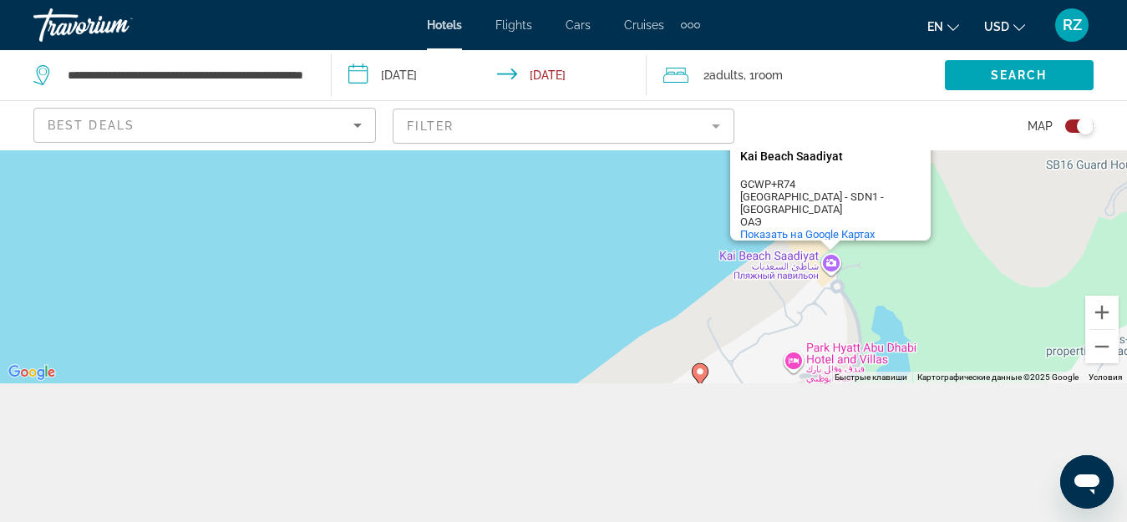
click at [658, 243] on div "Чтобы активировать перетаскивание с помощью клавиатуры, нажмите Alt + Ввод. Пос…" at bounding box center [563, 198] width 1127 height 372
click at [1101, 347] on button "Уменьшить" at bounding box center [1102, 346] width 33 height 33
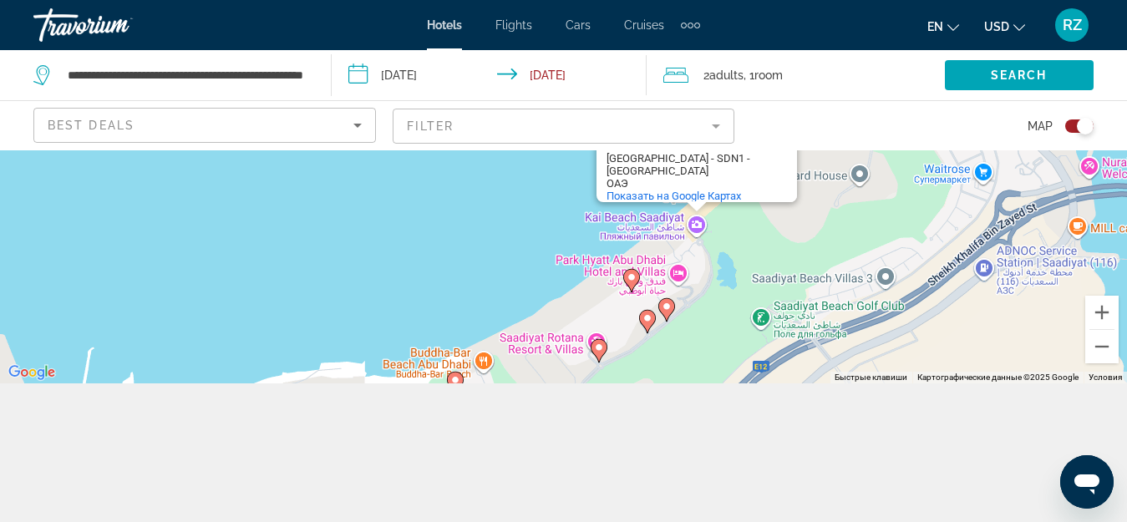
click at [672, 309] on icon "Main content" at bounding box center [666, 309] width 15 height 22
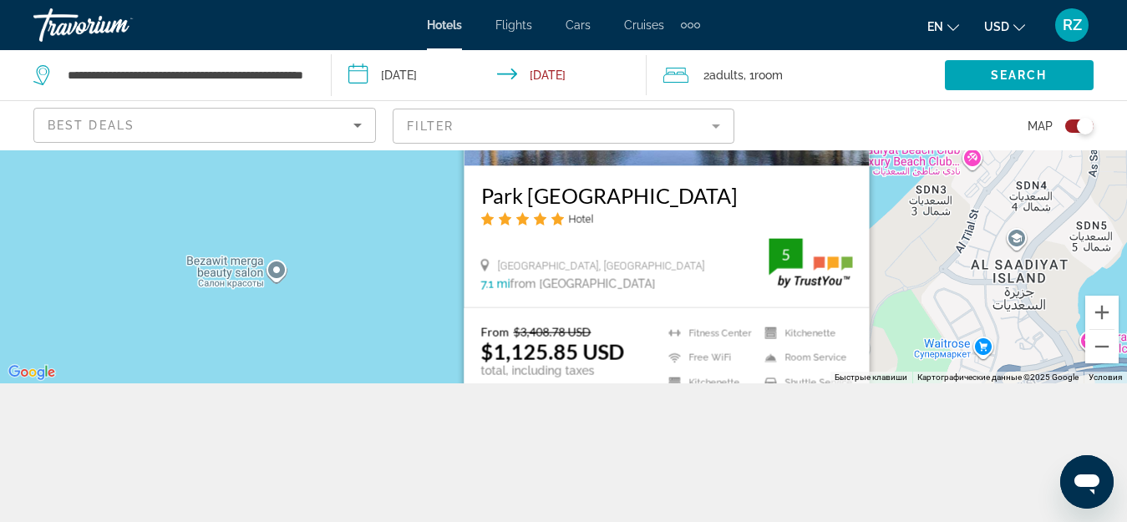
scroll to position [150, 0]
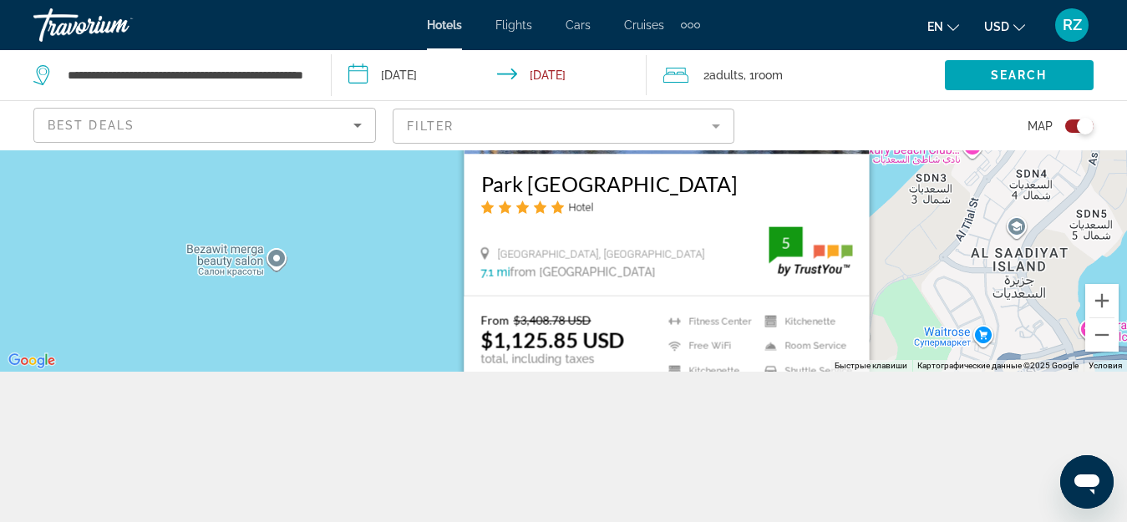
click at [427, 286] on div "Чтобы активировать перетаскивание с помощью клавиатуры, нажмите Alt + Ввод. Пос…" at bounding box center [563, 186] width 1127 height 372
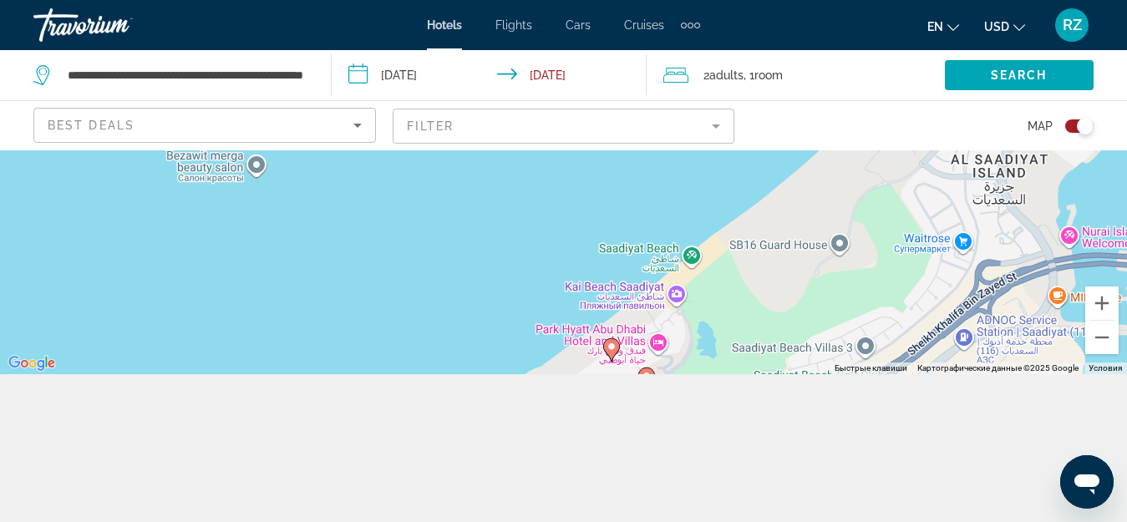
scroll to position [0, 0]
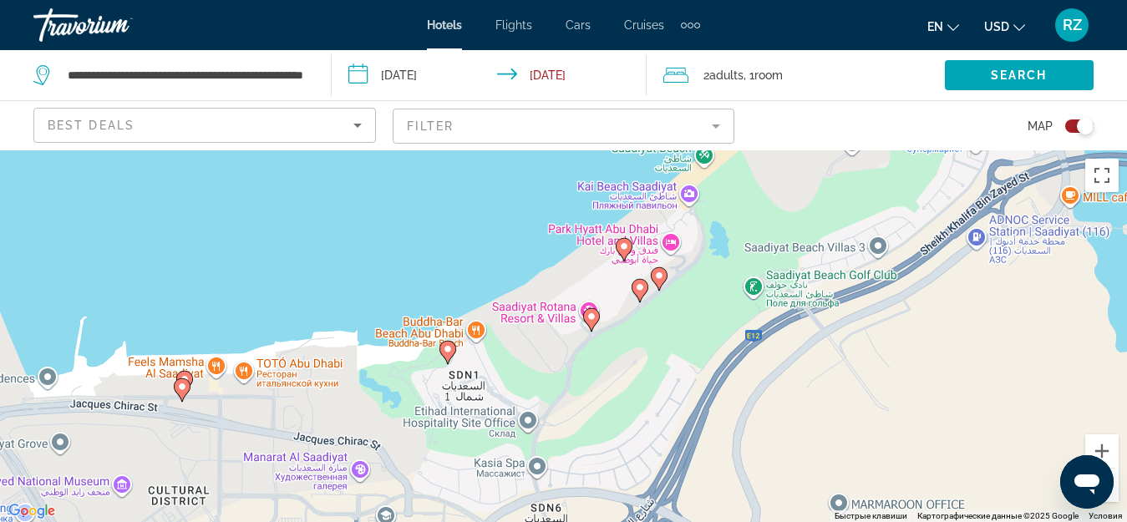
drag, startPoint x: 679, startPoint y: 317, endPoint x: 674, endPoint y: 135, distance: 181.4
click at [640, 286] on image "Main content" at bounding box center [640, 287] width 10 height 10
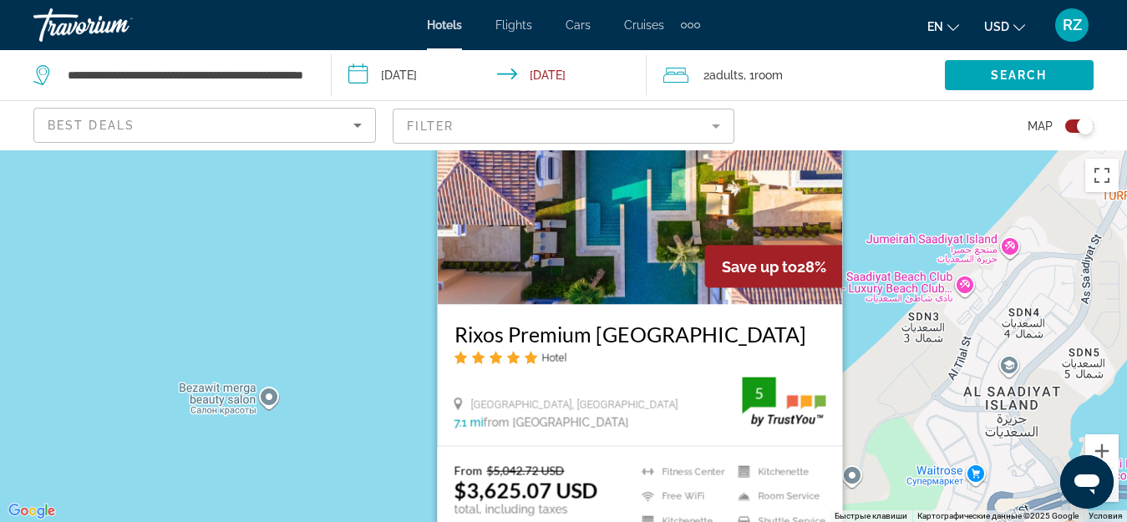
click at [333, 340] on div "Чтобы активировать перетаскивание с помощью клавиатуры, нажмите Alt + Ввод. Пос…" at bounding box center [563, 336] width 1127 height 372
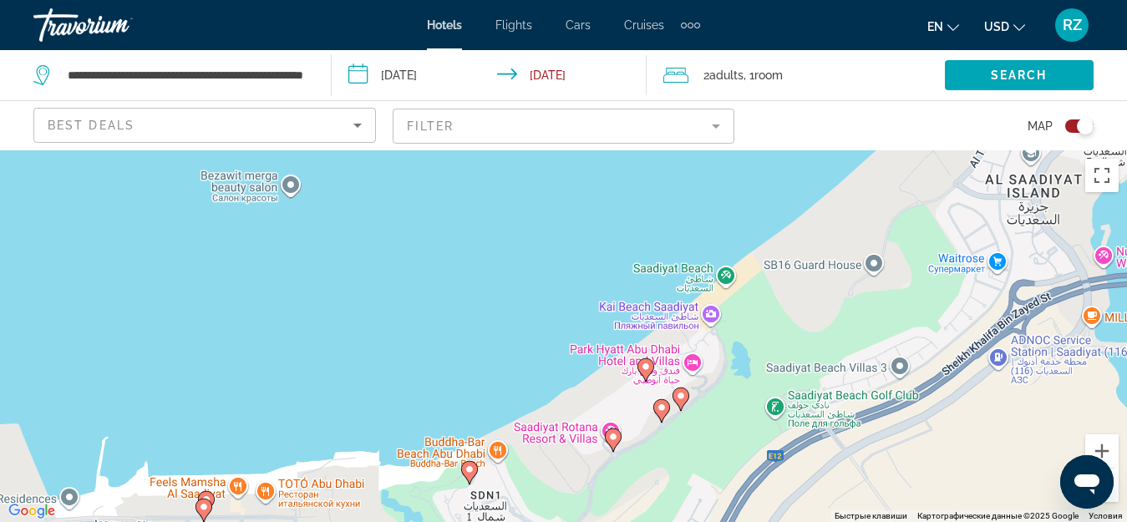
drag, startPoint x: 651, startPoint y: 440, endPoint x: 673, endPoint y: 228, distance: 213.4
click at [611, 433] on image "Main content" at bounding box center [613, 437] width 10 height 10
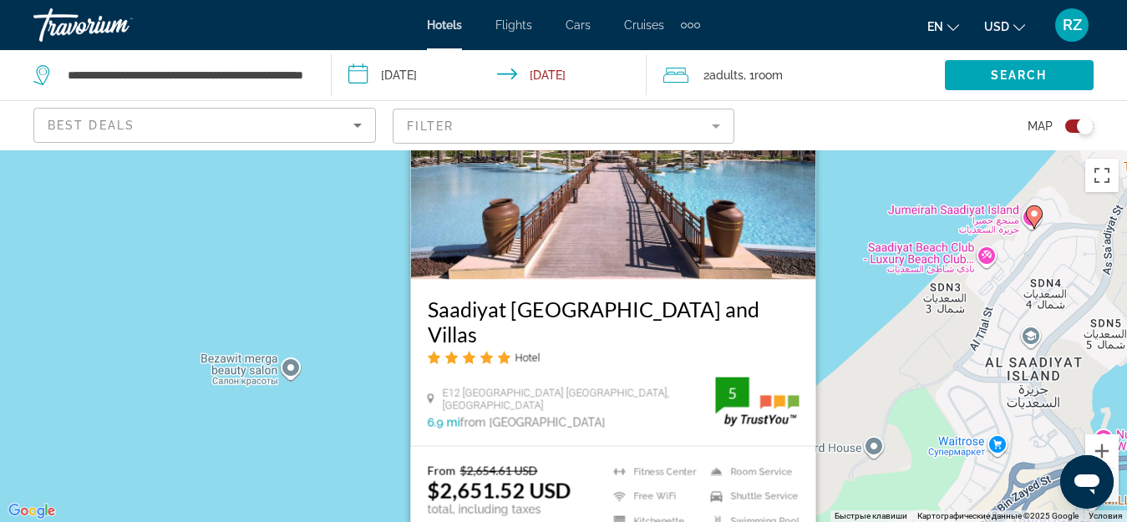
click at [352, 435] on div "Чтобы активировать перетаскивание с помощью клавиатуры, нажмите Alt + Ввод. Пос…" at bounding box center [563, 336] width 1127 height 372
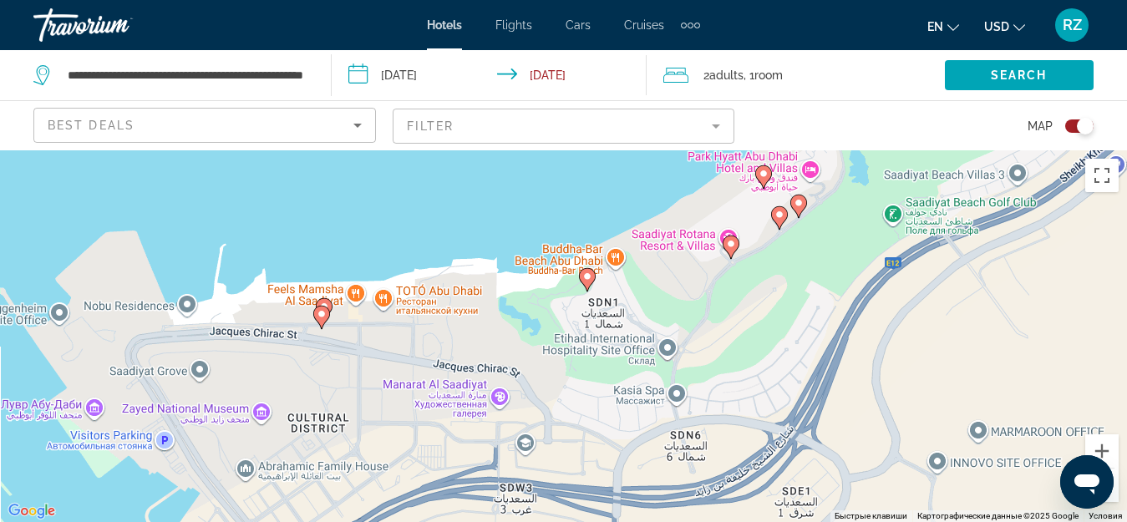
drag, startPoint x: 622, startPoint y: 467, endPoint x: 740, endPoint y: 87, distance: 398.3
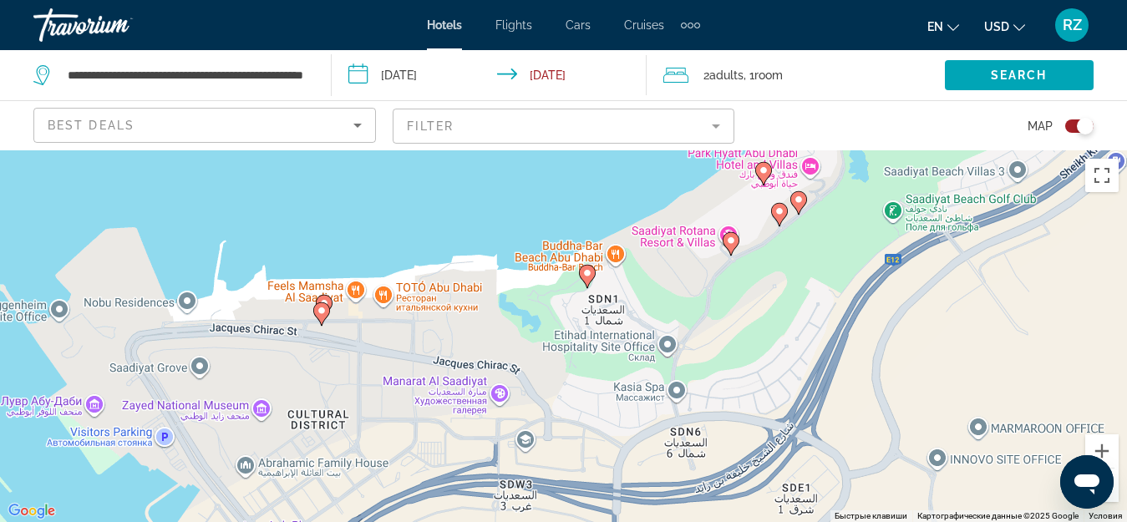
click at [582, 279] on icon "Main content" at bounding box center [586, 276] width 15 height 22
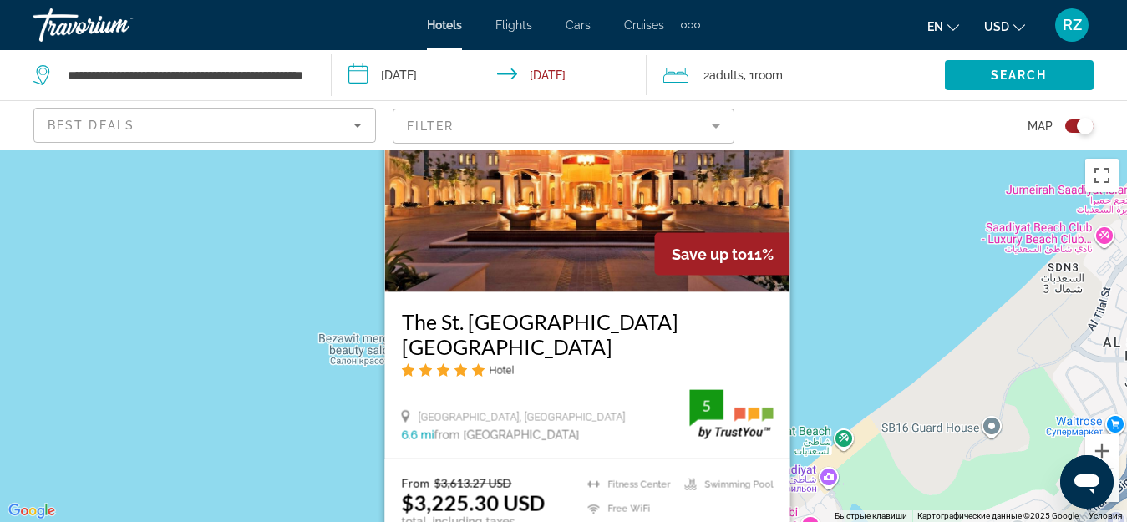
click at [328, 450] on div "Чтобы активировать перетаскивание с помощью клавиатуры, нажмите Alt + Ввод. Пос…" at bounding box center [563, 336] width 1127 height 372
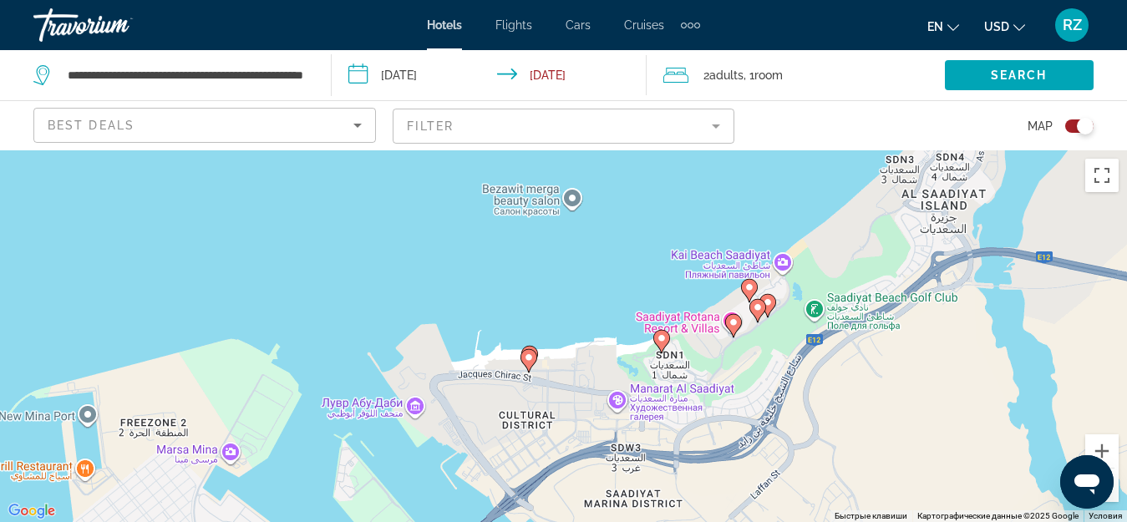
drag, startPoint x: 589, startPoint y: 470, endPoint x: 666, endPoint y: 271, distance: 214.0
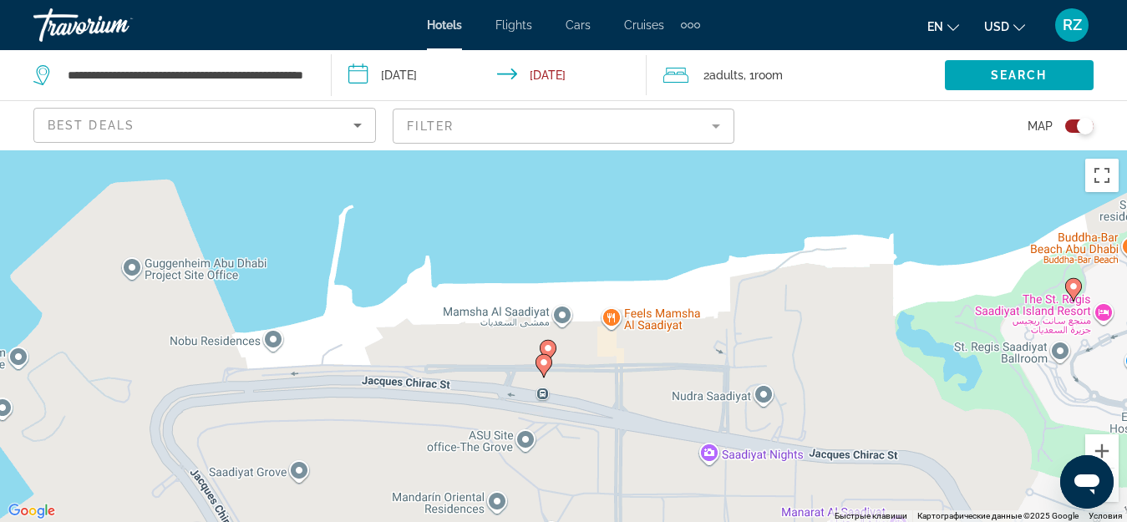
click at [538, 358] on icon "Main content" at bounding box center [543, 365] width 15 height 22
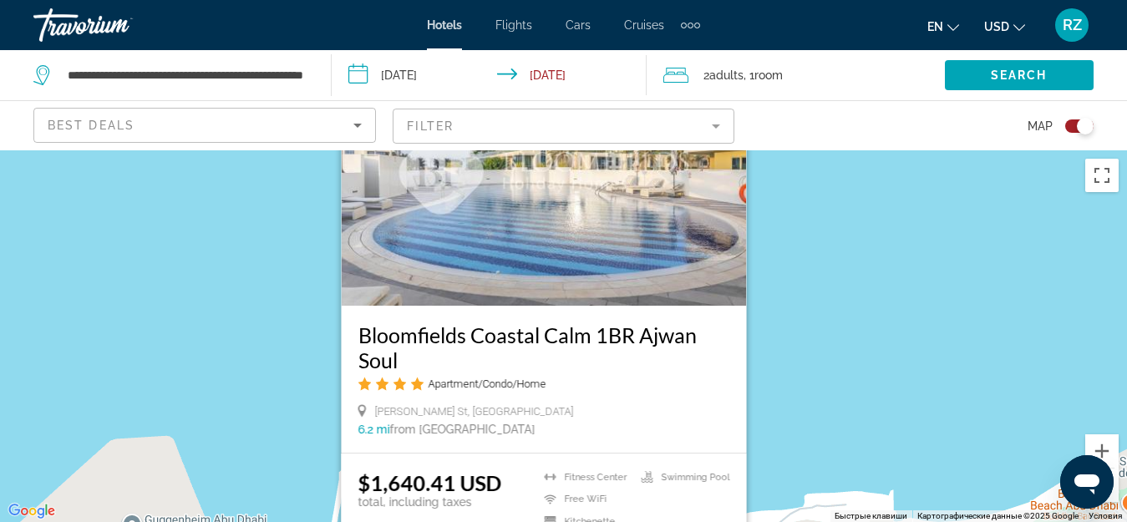
click at [755, 327] on div "Чтобы активировать перетаскивание с помощью клавиатуры, нажмите Alt + Ввод. Пос…" at bounding box center [563, 336] width 1127 height 372
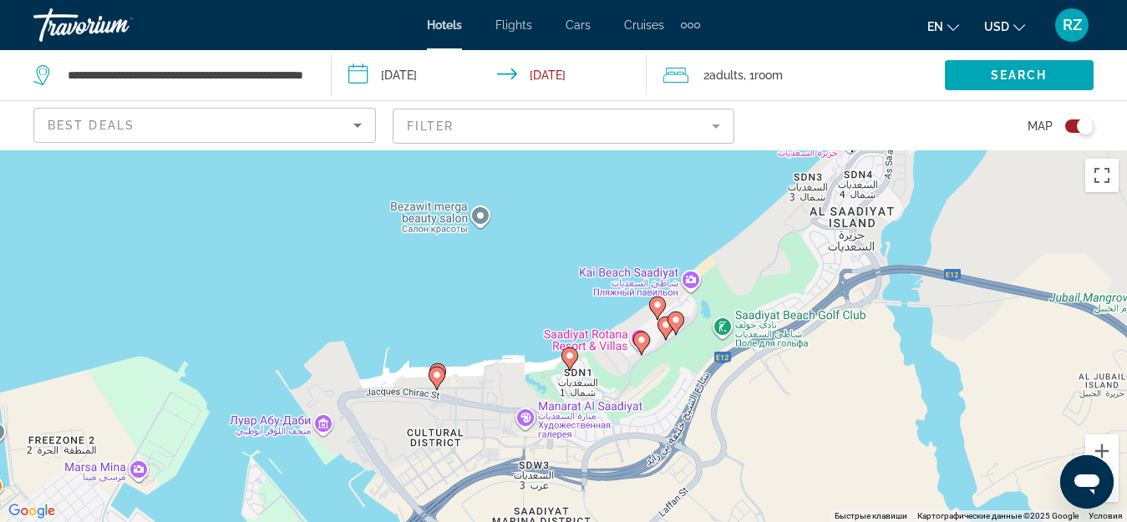
drag, startPoint x: 795, startPoint y: 368, endPoint x: 490, endPoint y: 322, distance: 308.5
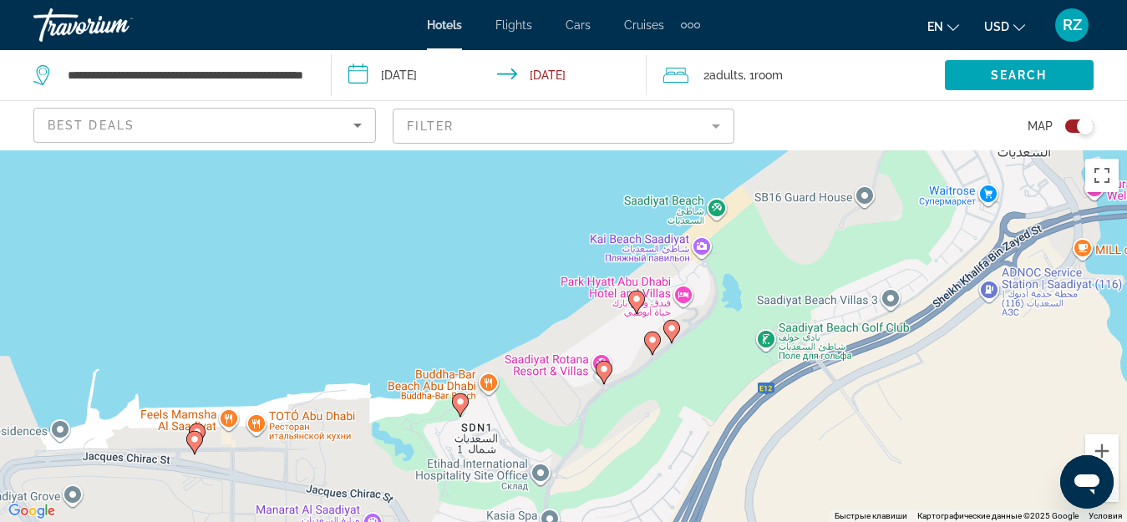
click at [671, 327] on image "Main content" at bounding box center [672, 328] width 10 height 10
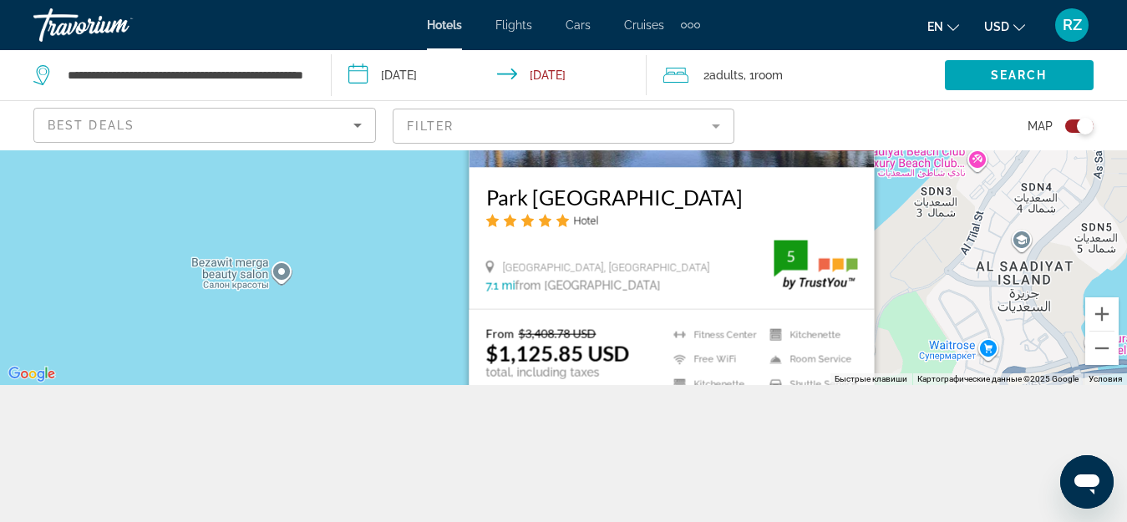
scroll to position [150, 0]
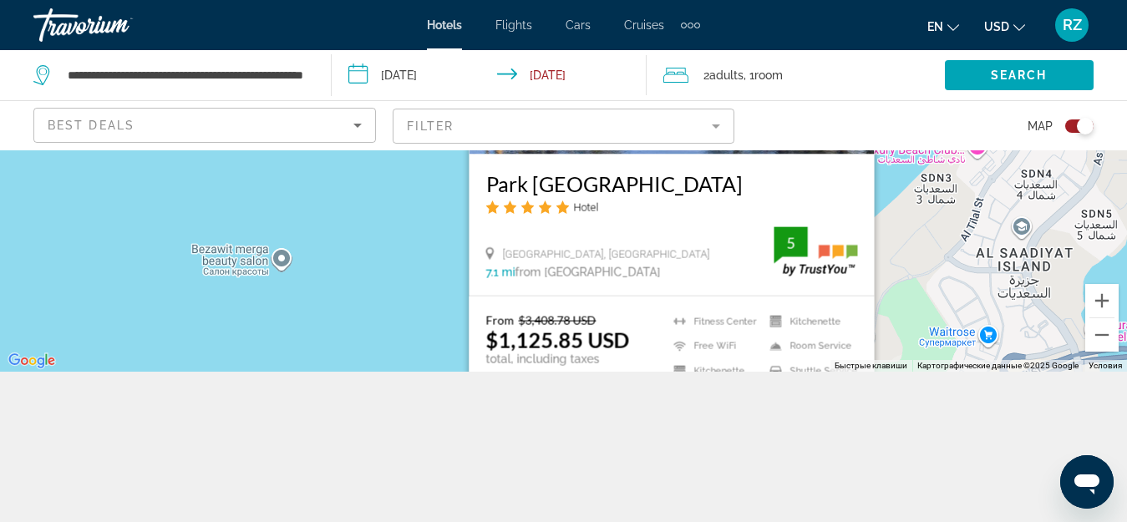
click at [646, 252] on div "Saadiyat Island, Abu Dhabi" at bounding box center [630, 254] width 288 height 15
click at [1100, 337] on button "Уменьшить" at bounding box center [1102, 334] width 33 height 33
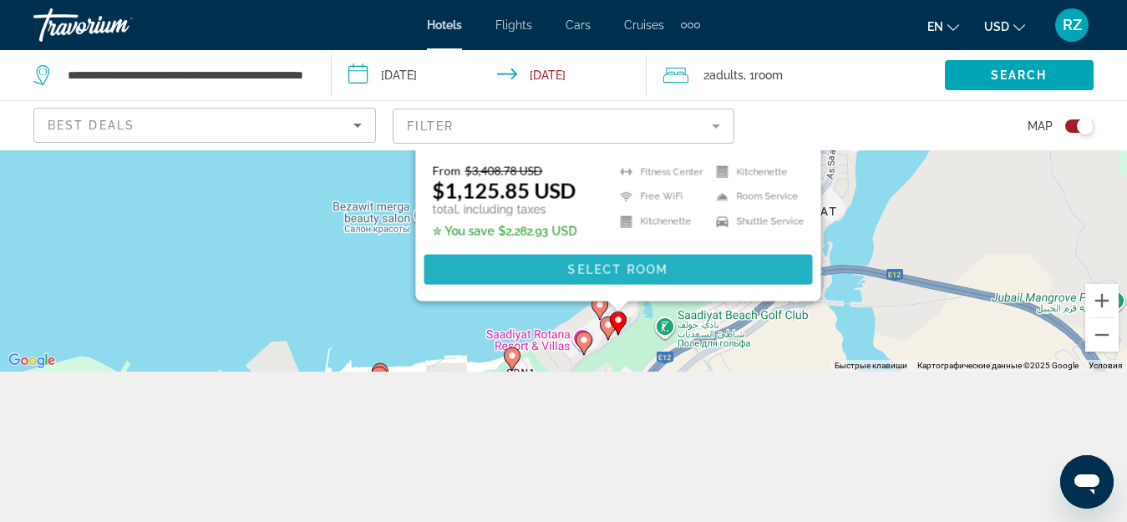
click at [630, 264] on span "Select Room" at bounding box center [617, 269] width 100 height 13
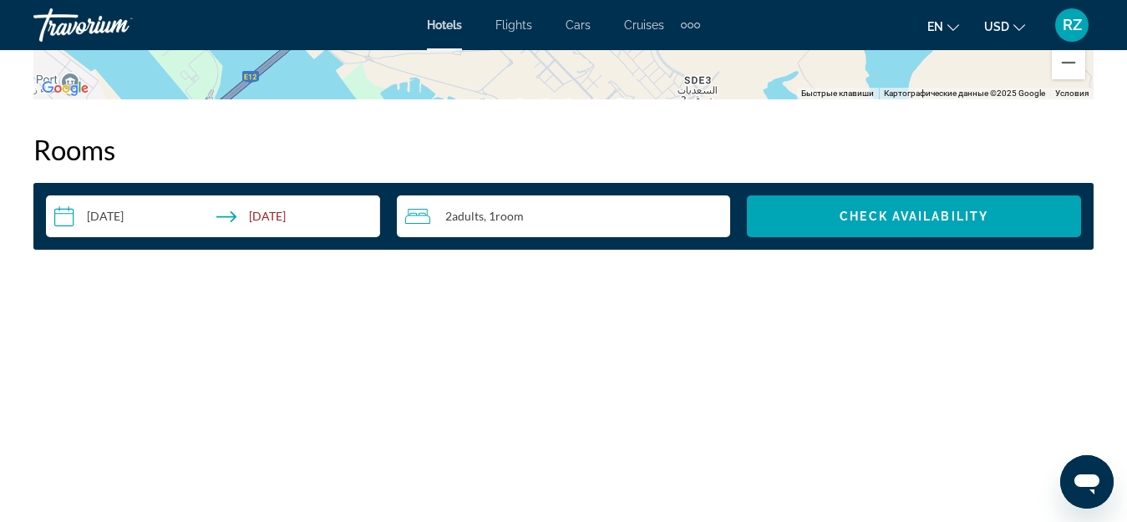
scroll to position [2340, 0]
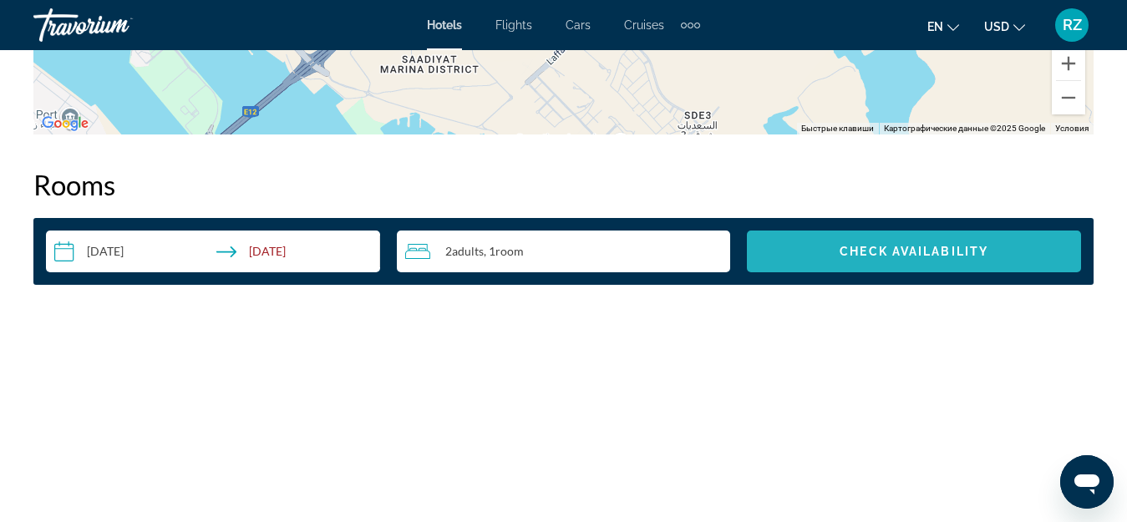
click at [855, 255] on span "Check Availability" at bounding box center [914, 251] width 149 height 13
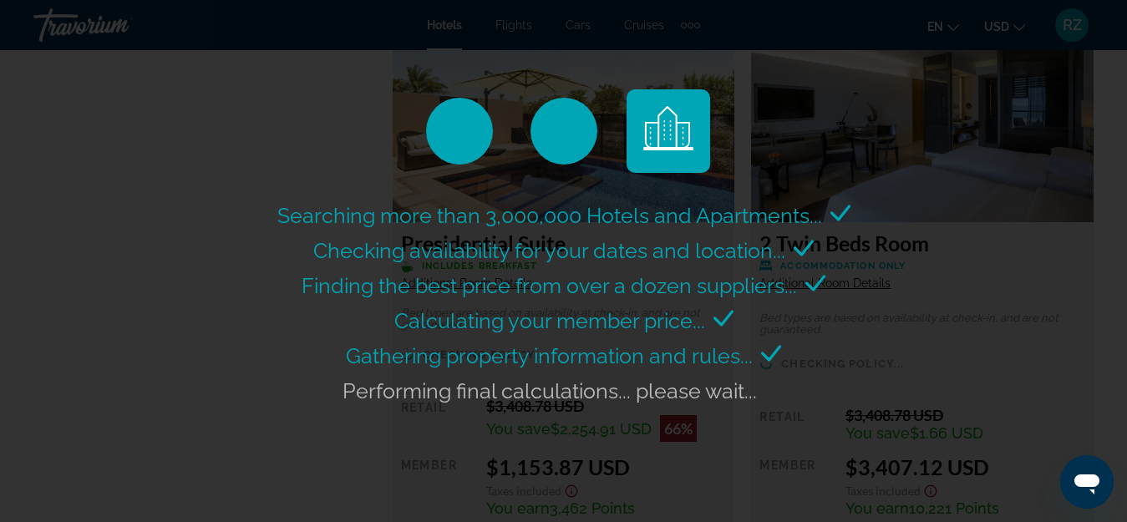
scroll to position [2674, 0]
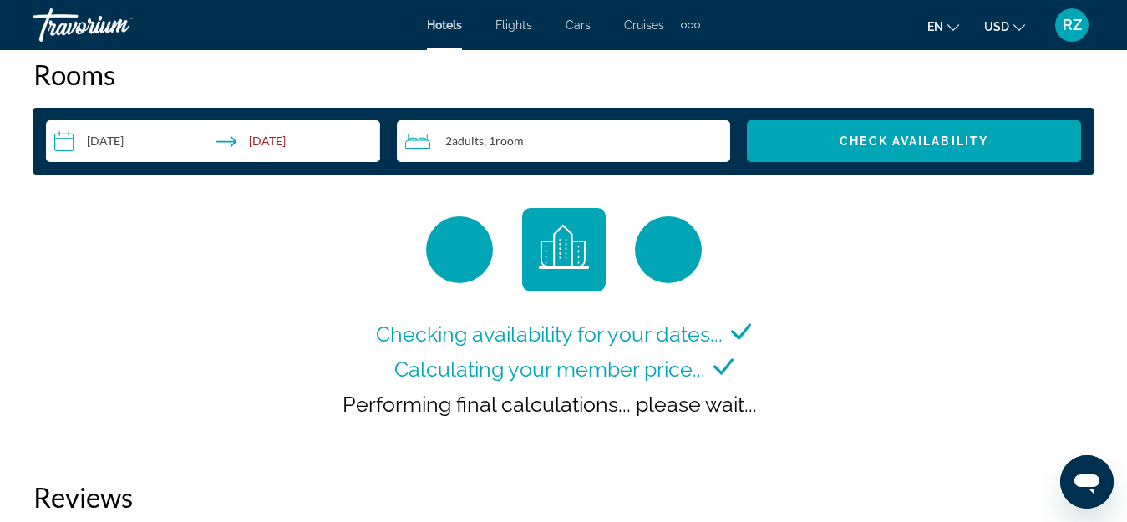
scroll to position [2491, 0]
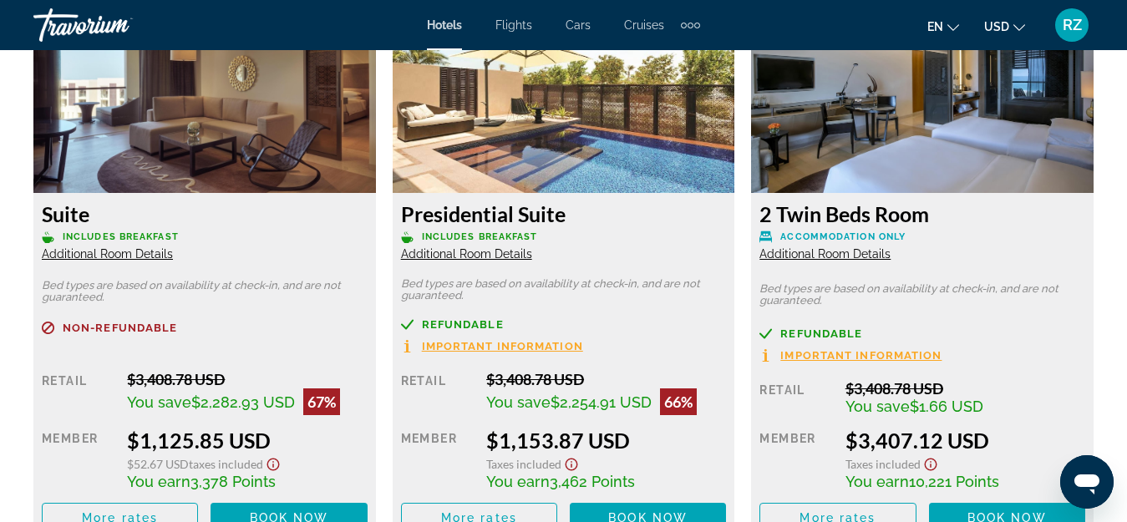
scroll to position [2758, 0]
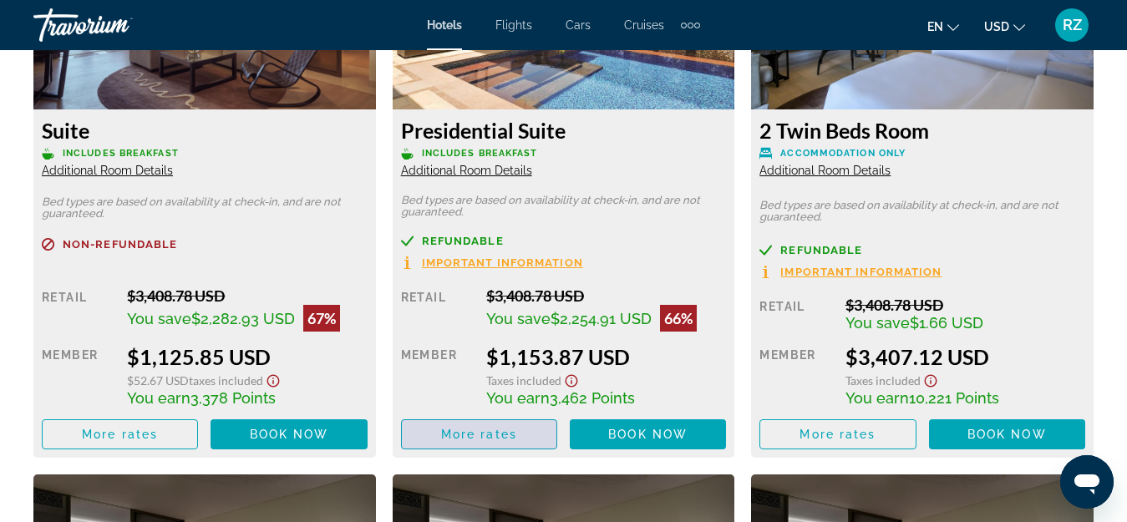
click at [480, 434] on span "More rates" at bounding box center [479, 434] width 76 height 13
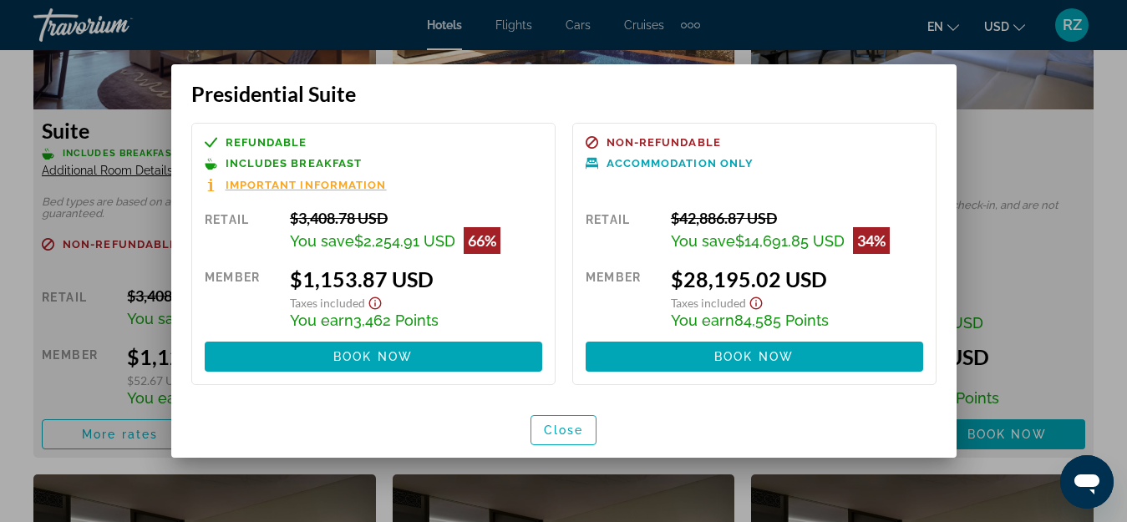
scroll to position [0, 0]
click at [576, 429] on span "Close" at bounding box center [564, 430] width 40 height 13
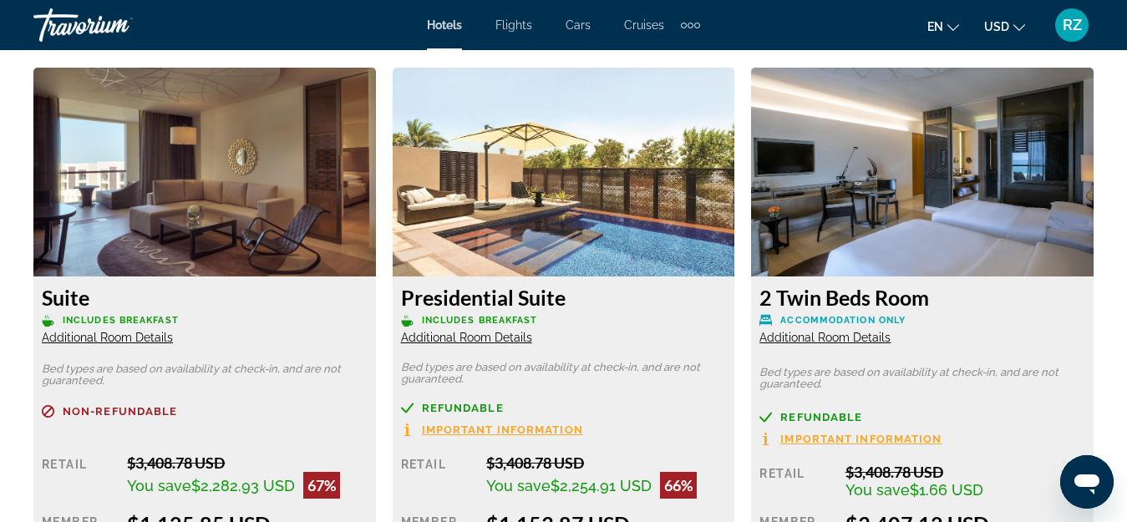
scroll to position [2256, 0]
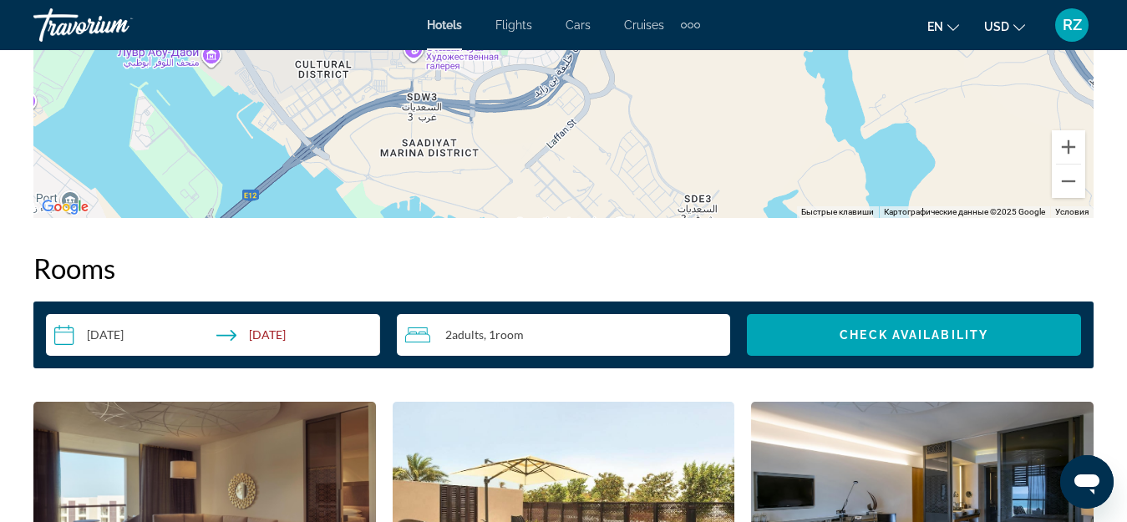
click at [191, 331] on input "**********" at bounding box center [216, 337] width 341 height 47
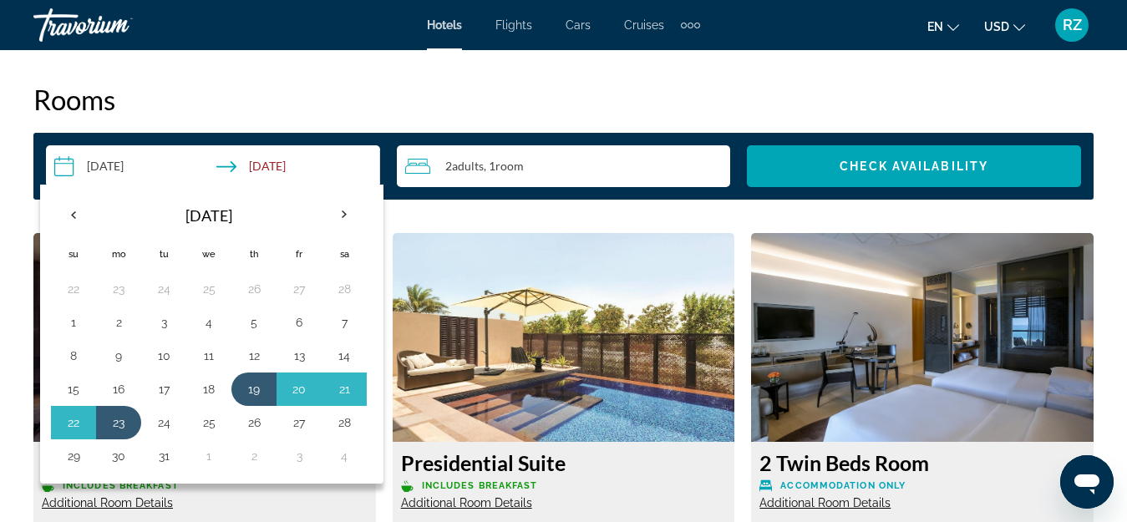
scroll to position [2507, 0]
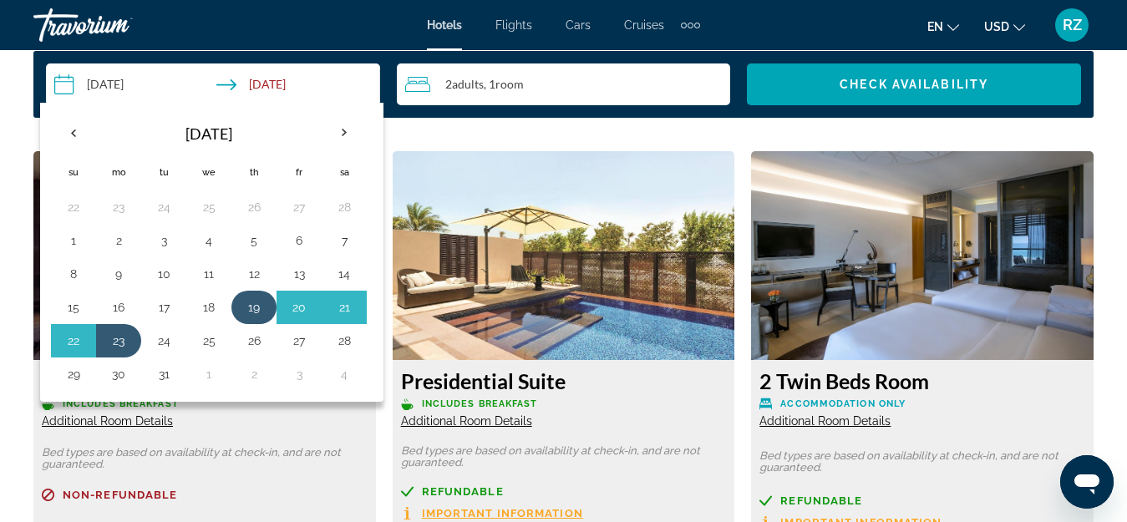
click at [261, 305] on button "19" at bounding box center [254, 307] width 27 height 23
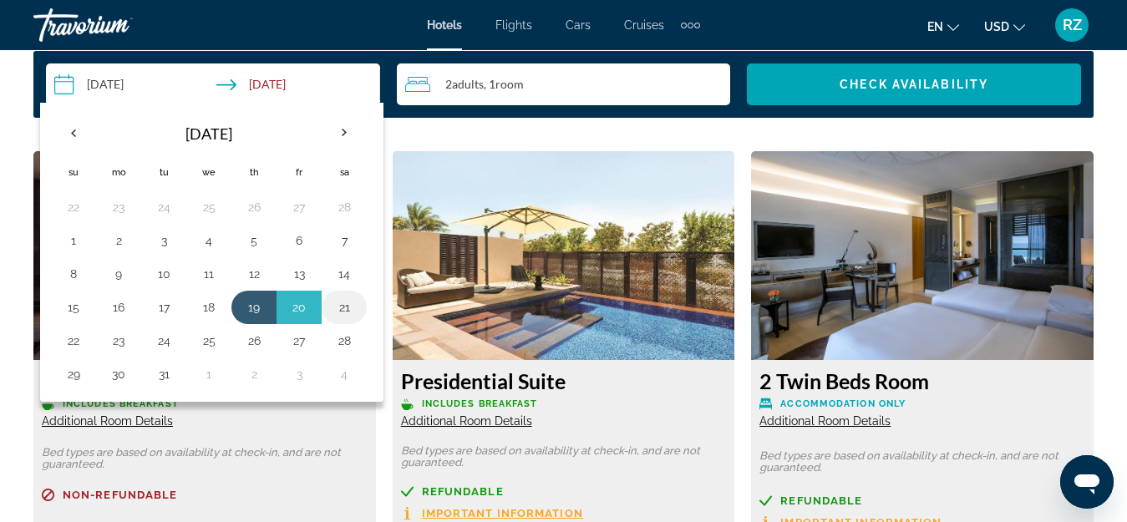
click at [348, 309] on button "21" at bounding box center [344, 307] width 27 height 23
type input "**********"
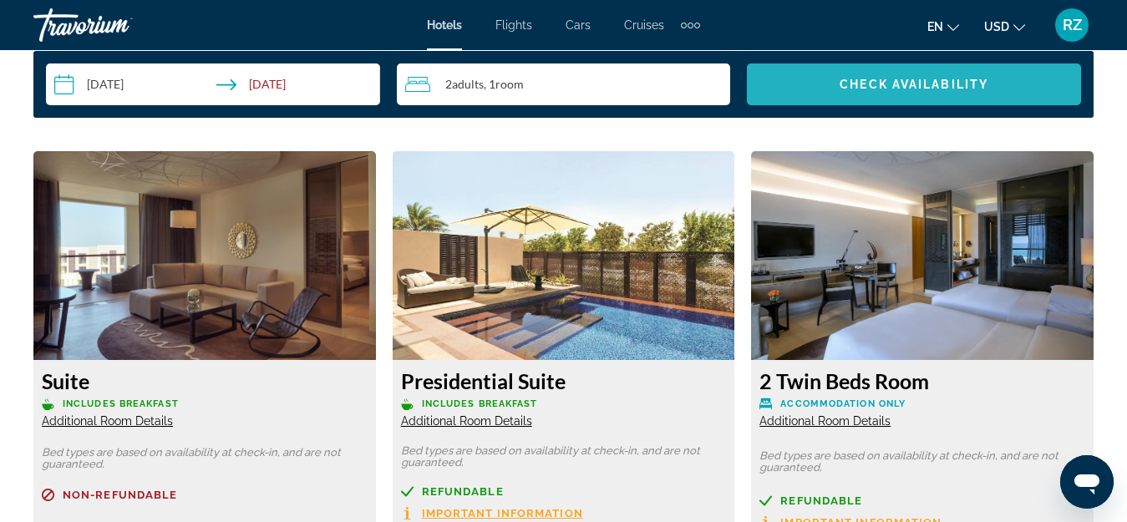
click at [904, 81] on span "Check Availability" at bounding box center [914, 84] width 149 height 13
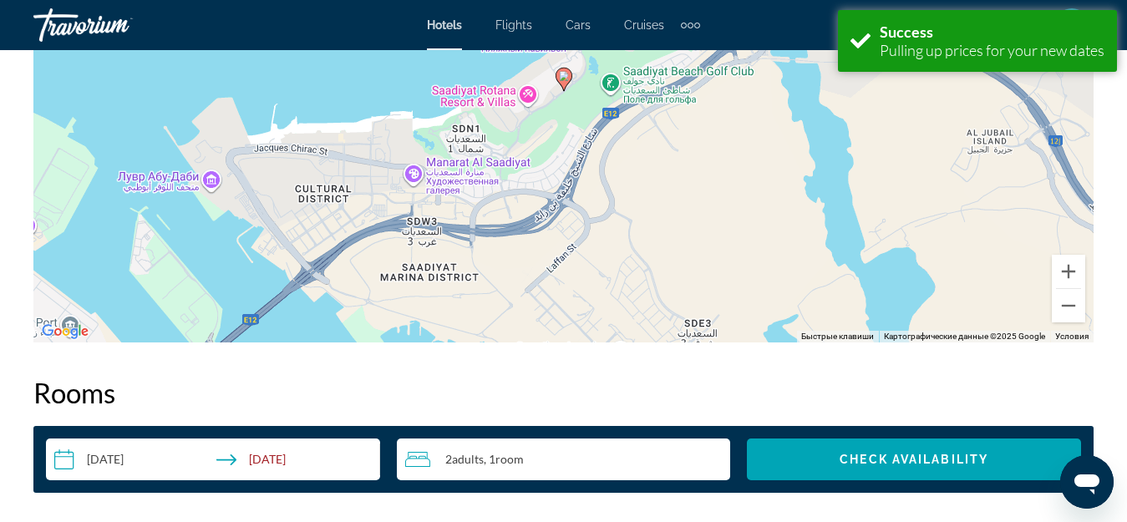
scroll to position [2408, 0]
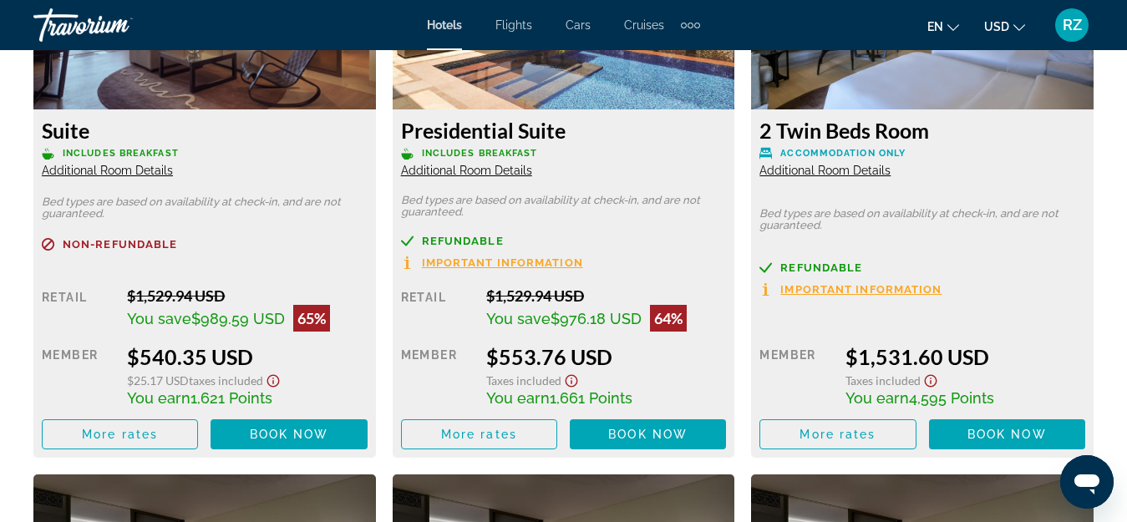
scroll to position [2591, 0]
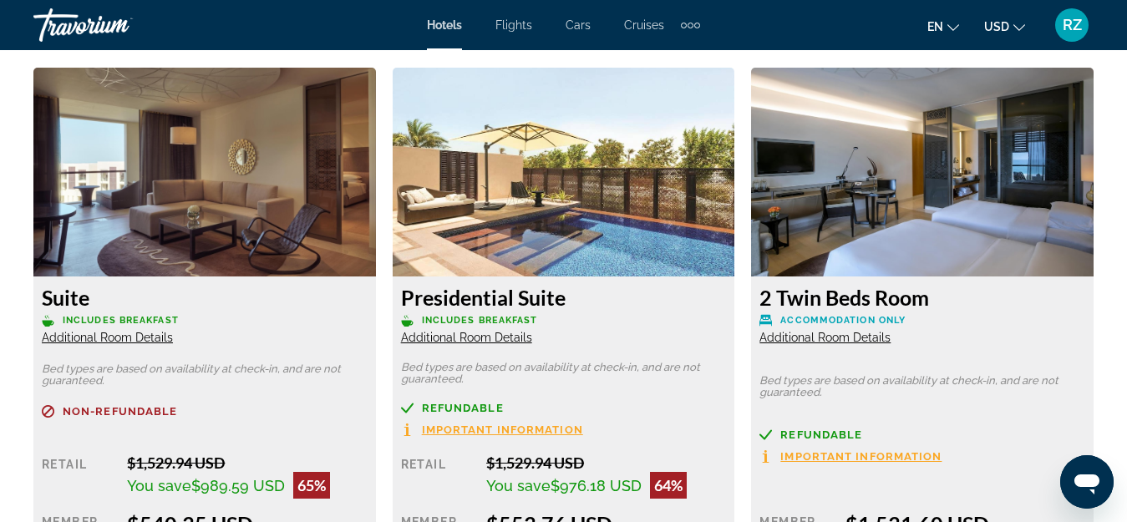
click at [439, 339] on span "Additional Room Details" at bounding box center [466, 337] width 131 height 13
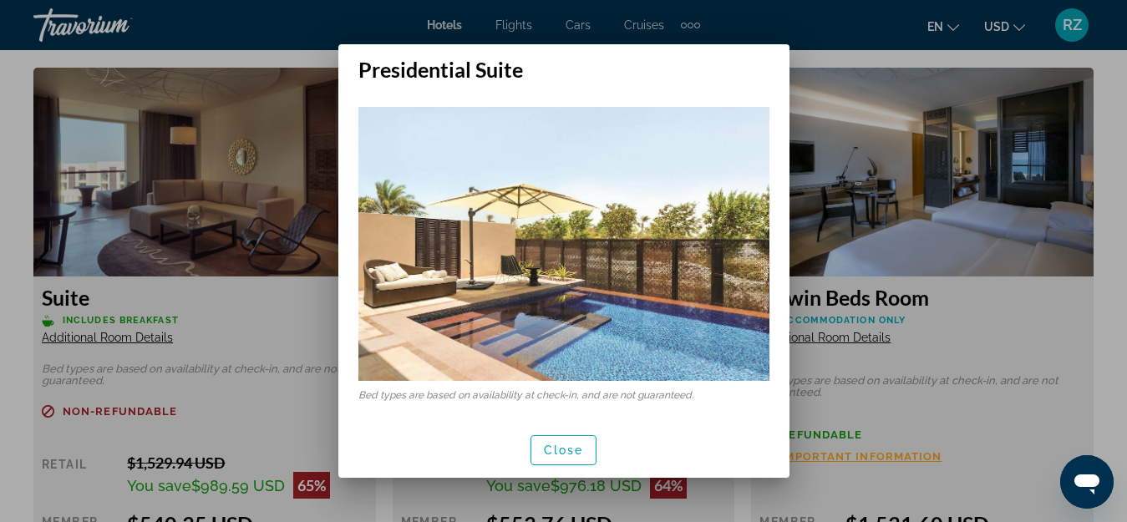
scroll to position [0, 0]
click at [567, 444] on span "Close" at bounding box center [564, 450] width 40 height 13
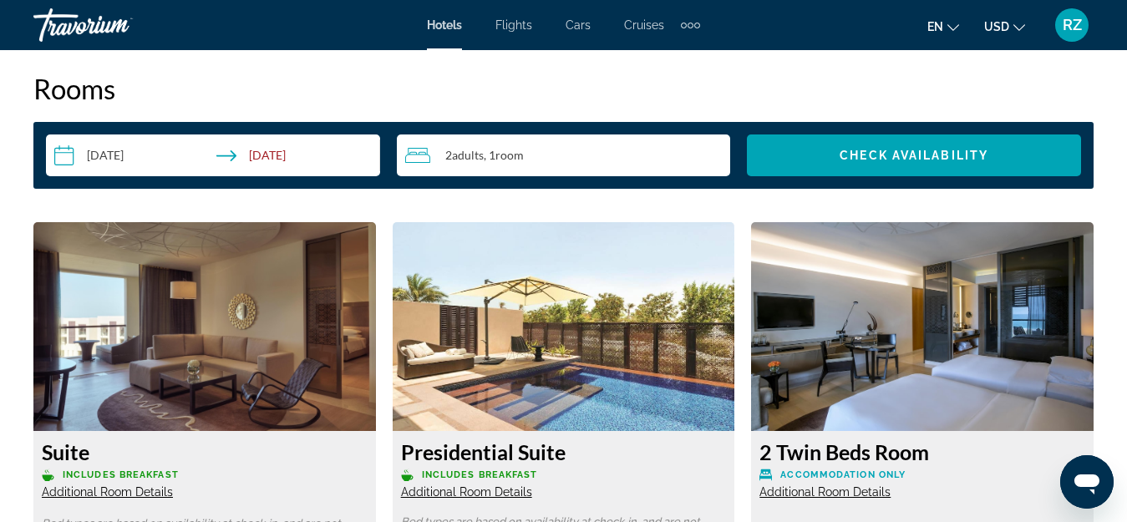
scroll to position [2423, 0]
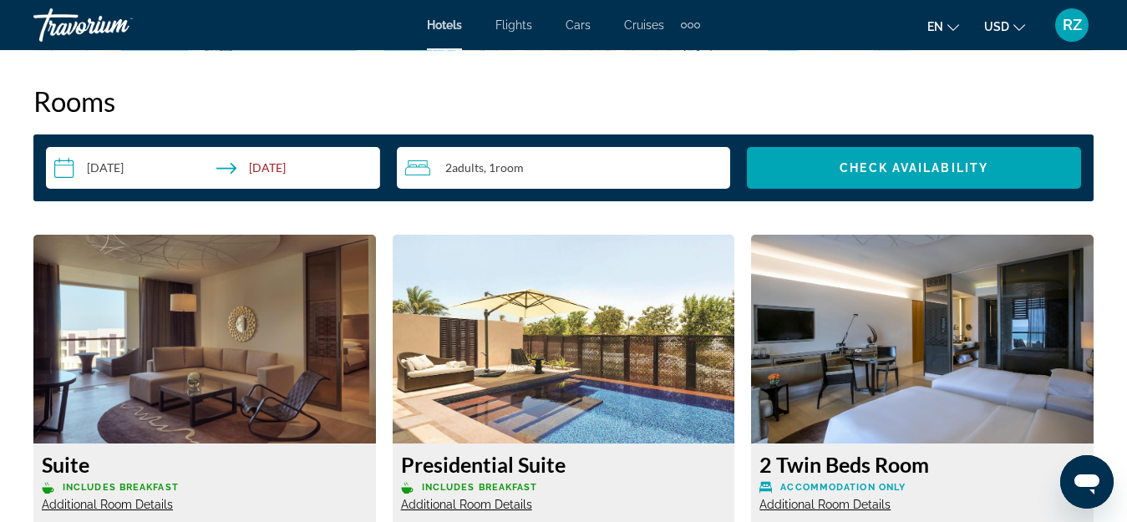
click at [592, 170] on div "2 Adult Adults , 1 Room rooms" at bounding box center [568, 168] width 326 height 20
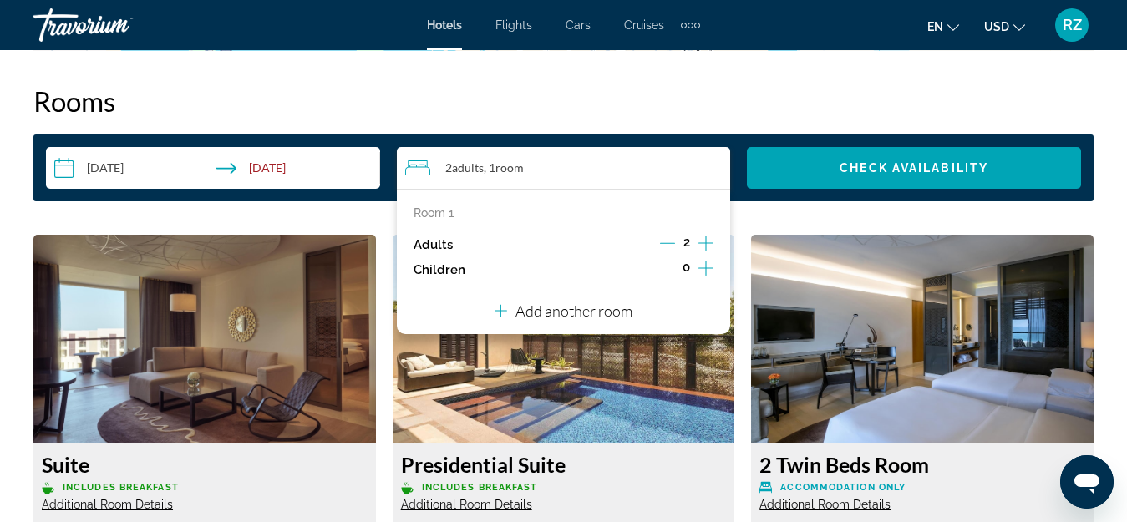
click at [701, 257] on button "Increment children" at bounding box center [706, 269] width 15 height 25
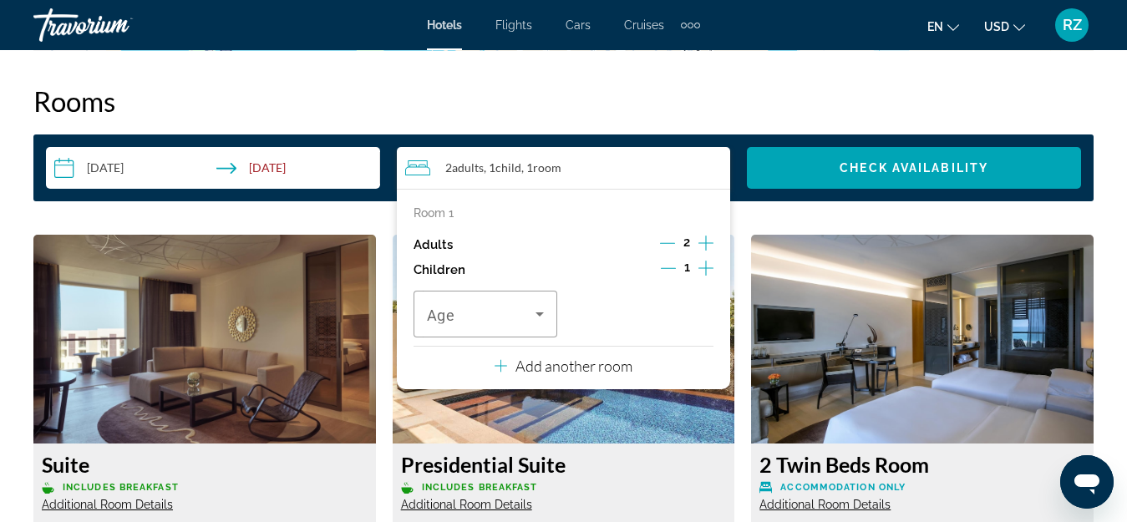
click at [701, 257] on button "Increment children" at bounding box center [706, 269] width 15 height 25
click at [502, 312] on span "Travelers: 2 adults, 2 children" at bounding box center [481, 314] width 109 height 20
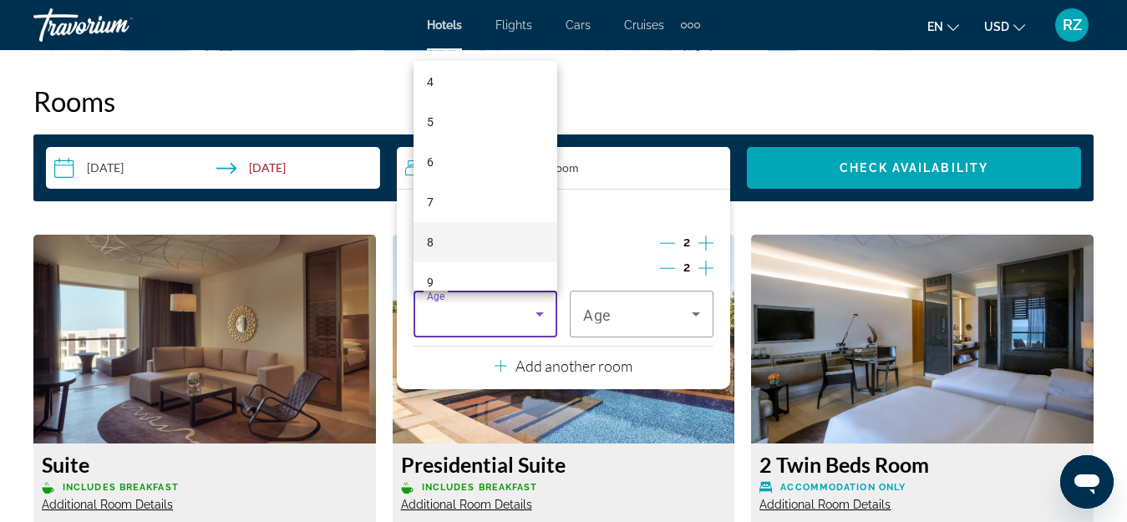
scroll to position [167, 0]
click at [486, 240] on mat-option "8" at bounding box center [486, 241] width 144 height 40
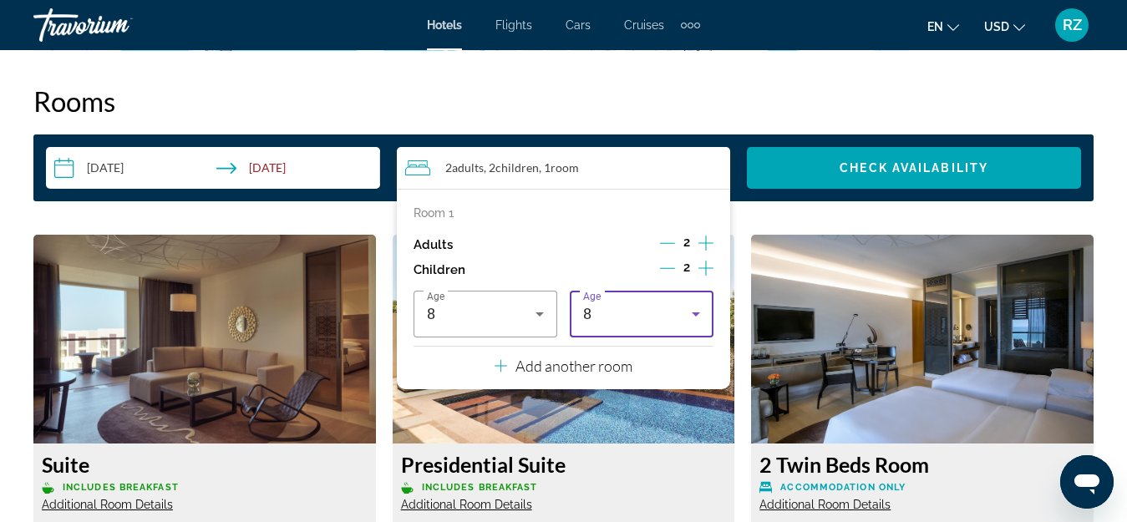
click at [633, 309] on div "8" at bounding box center [637, 314] width 109 height 20
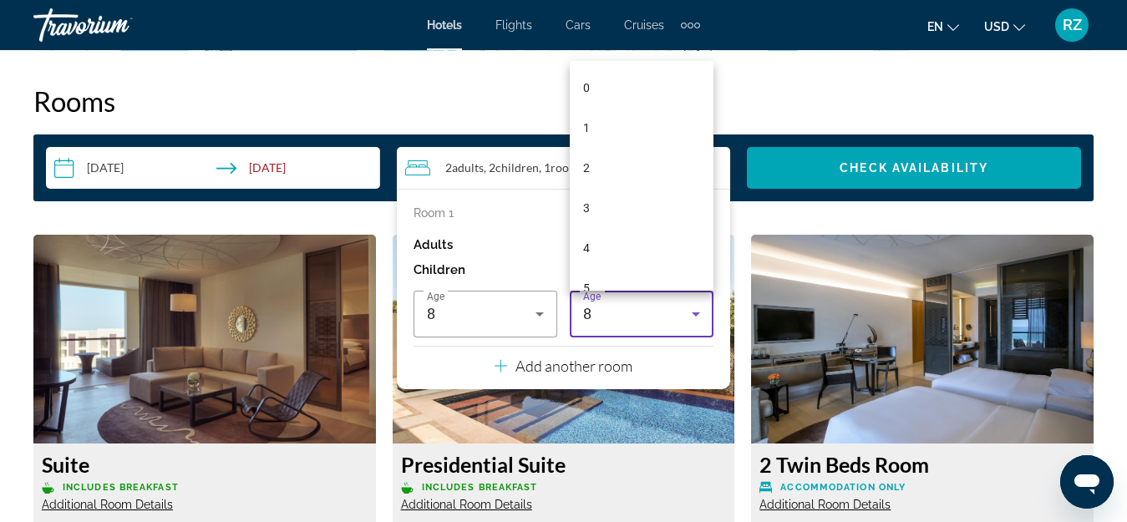
scroll to position [138, 0]
drag, startPoint x: 616, startPoint y: 185, endPoint x: 704, endPoint y: 190, distance: 87.9
click at [616, 183] on mat-option "6" at bounding box center [642, 190] width 144 height 40
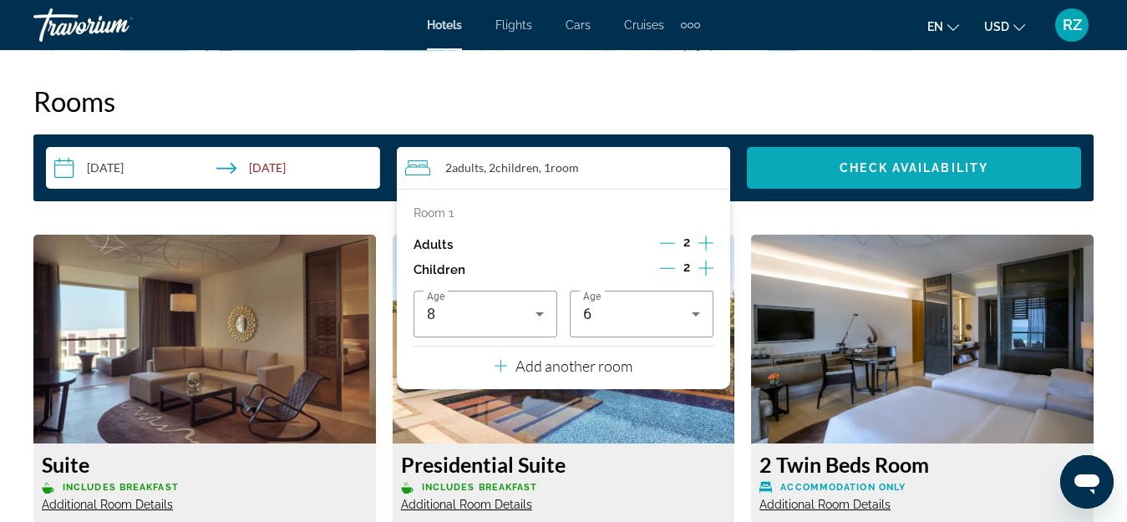
click at [895, 170] on span "Check Availability" at bounding box center [914, 167] width 149 height 13
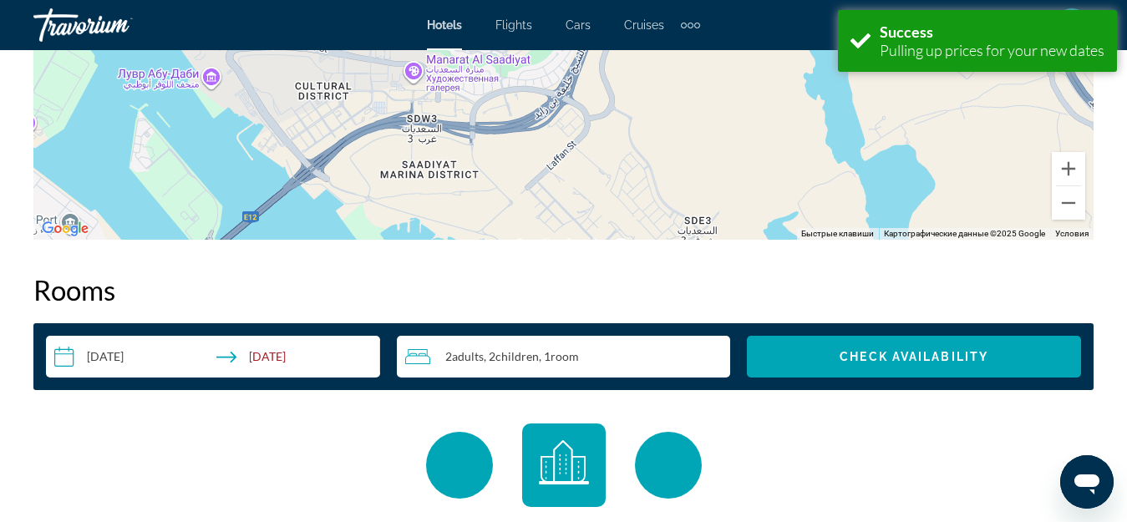
scroll to position [2408, 0]
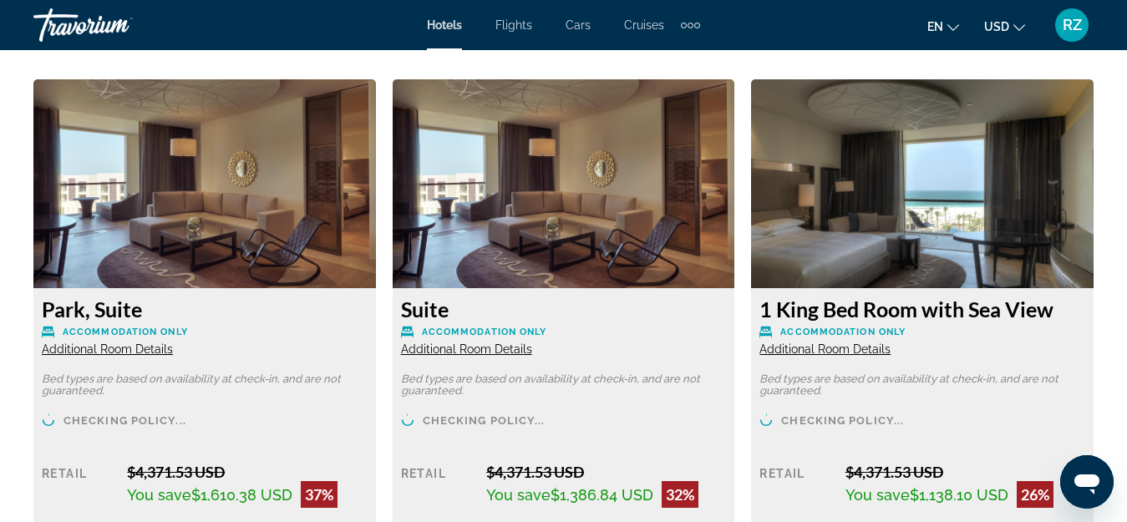
scroll to position [2591, 0]
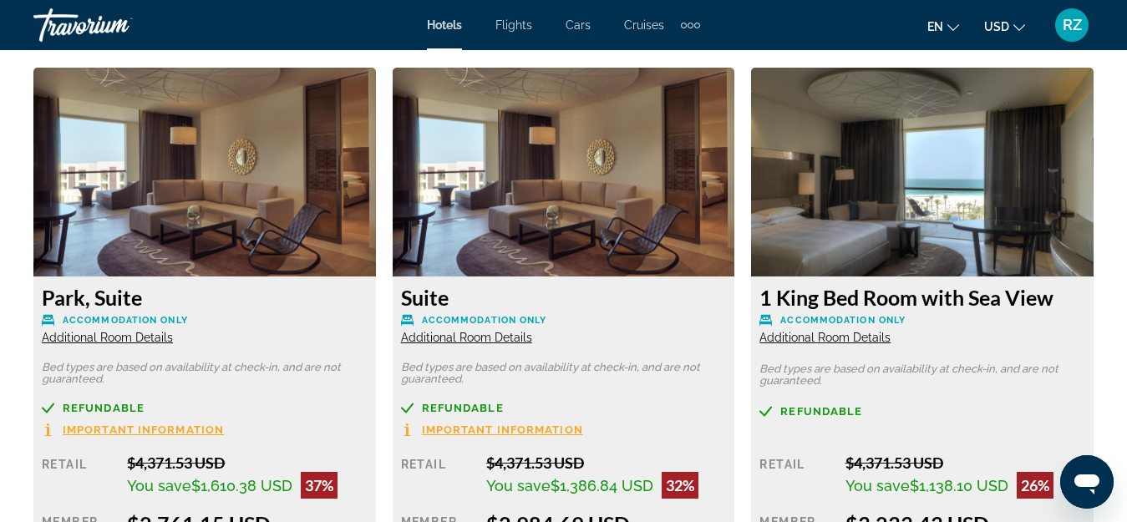
click at [84, 32] on div "Travorium" at bounding box center [116, 24] width 167 height 43
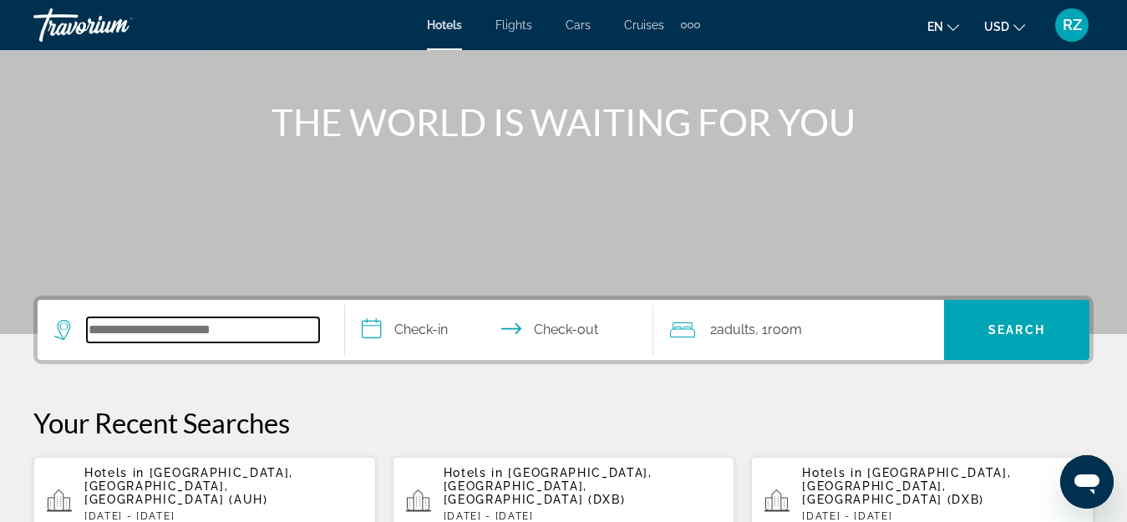
click at [190, 324] on input "Search widget" at bounding box center [203, 330] width 232 height 25
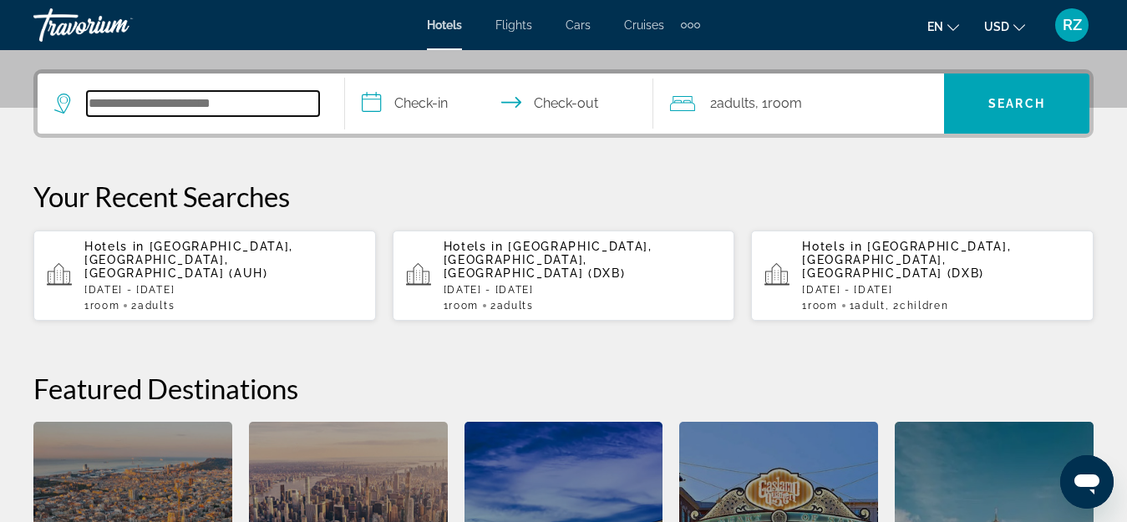
scroll to position [409, 0]
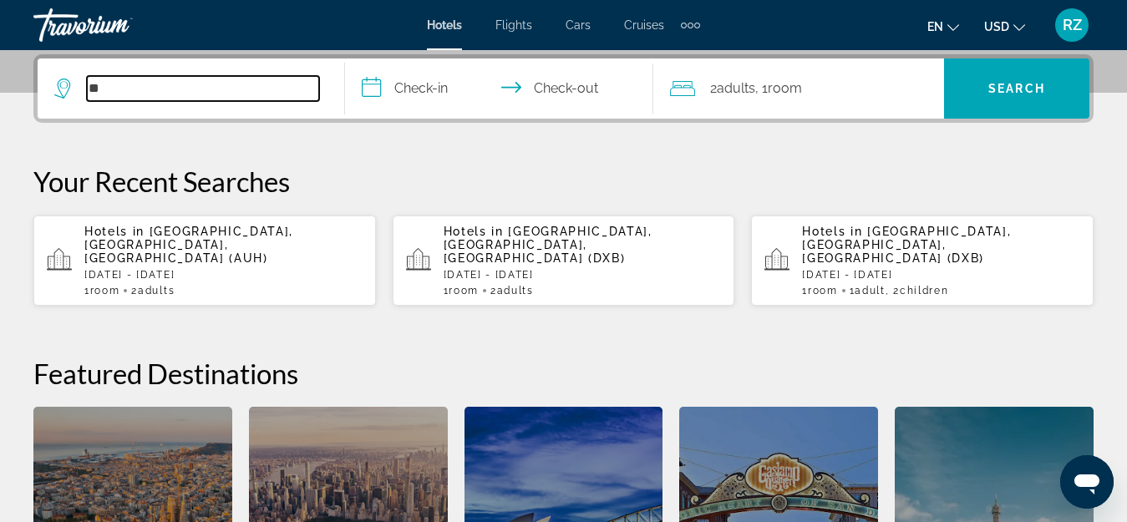
type input "*"
type input "***"
drag, startPoint x: 125, startPoint y: 84, endPoint x: 58, endPoint y: 94, distance: 66.9
click at [58, 94] on div "***" at bounding box center [186, 88] width 265 height 25
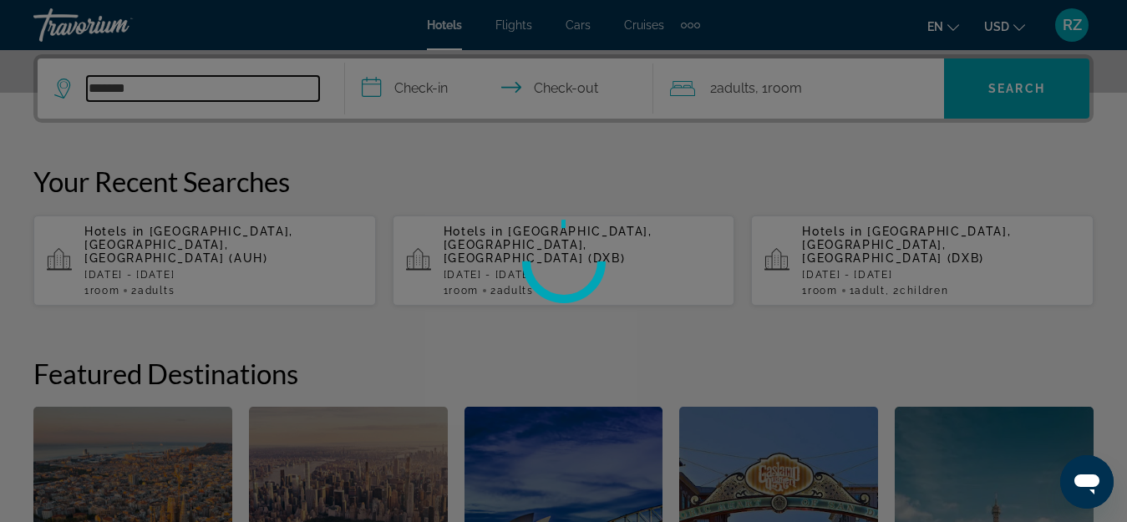
type input "********"
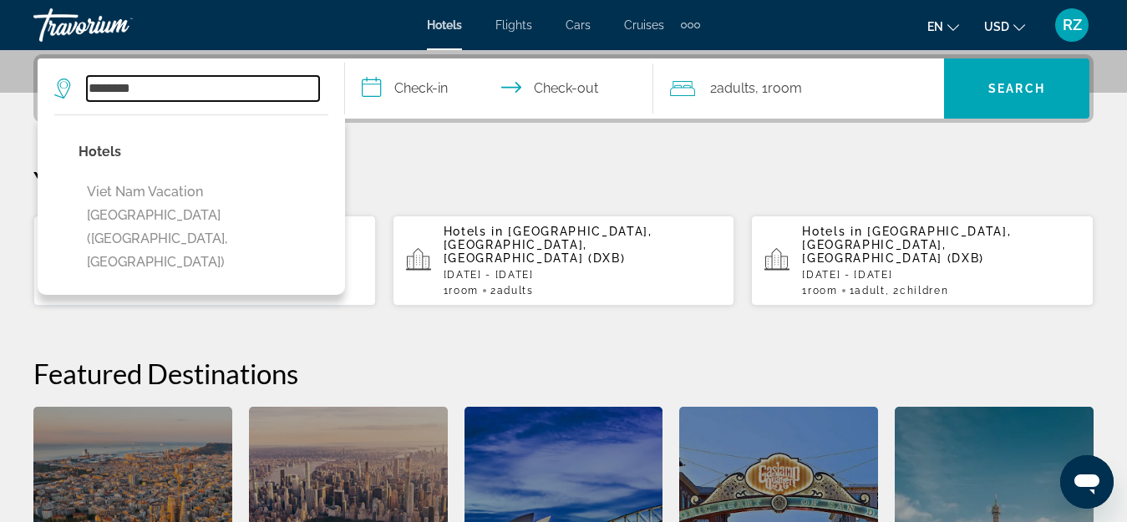
drag, startPoint x: 228, startPoint y: 78, endPoint x: 8, endPoint y: 76, distance: 219.8
click at [8, 76] on div "**********" at bounding box center [563, 364] width 1127 height 620
